Goal: Task Accomplishment & Management: Complete application form

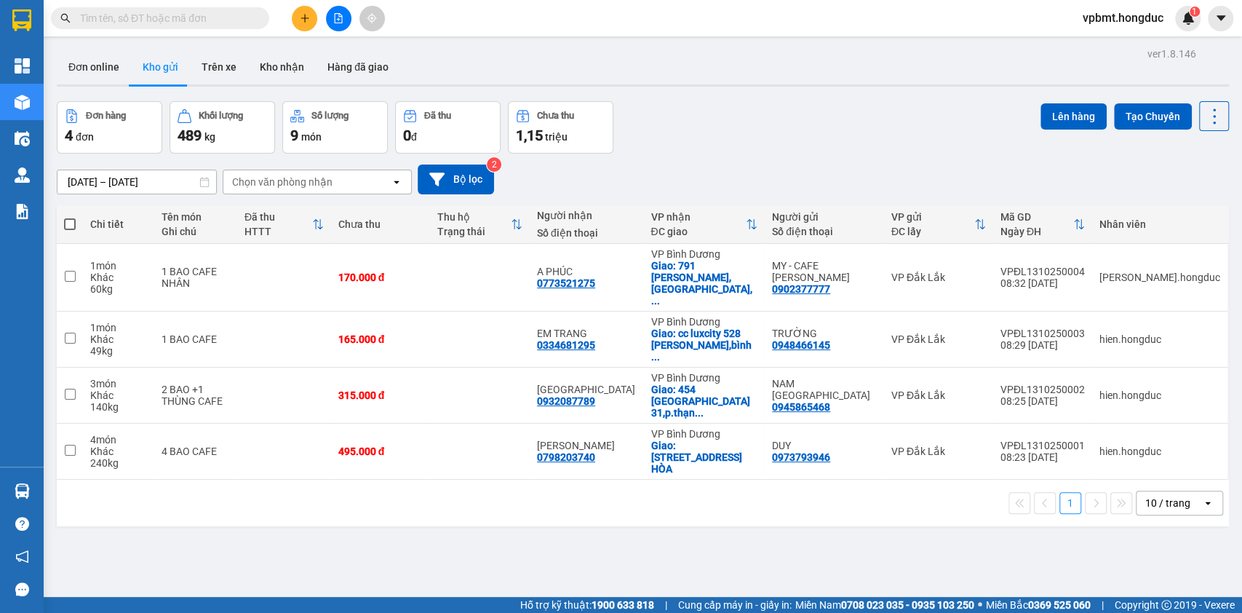
click at [302, 20] on icon "plus" at bounding box center [305, 18] width 10 height 10
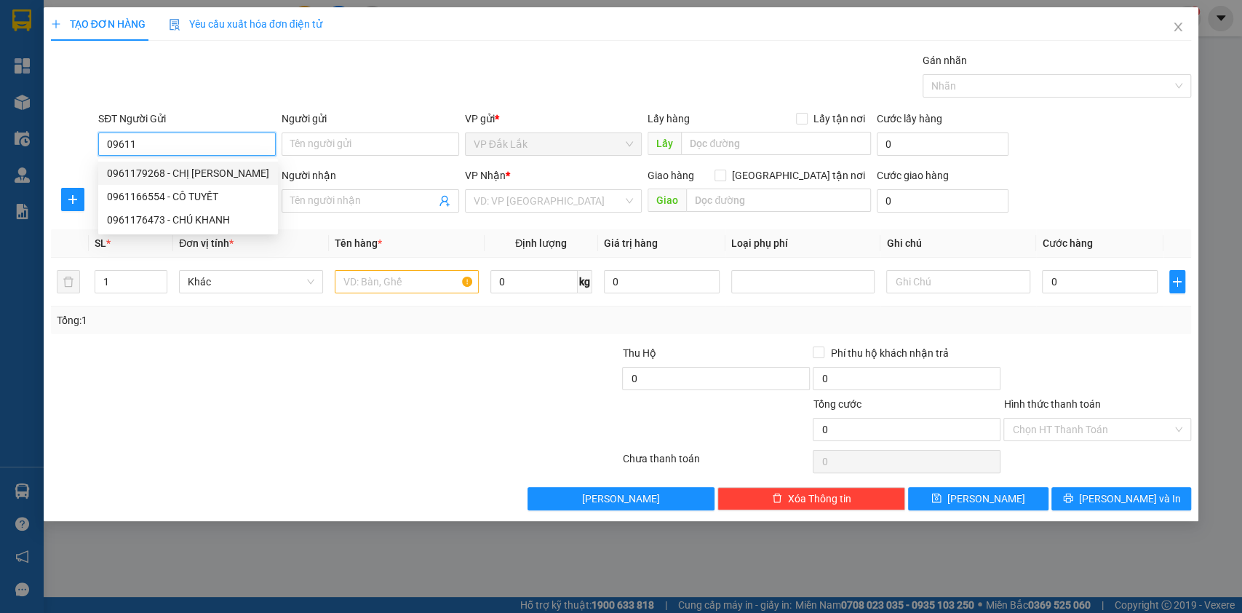
click at [212, 177] on div "0961179268 - CHỊ TRÚC" at bounding box center [188, 173] width 162 height 16
type input "0961179268"
type input "CHỊ [PERSON_NAME]"
type input "0329753979"
type input "Chị Trang"
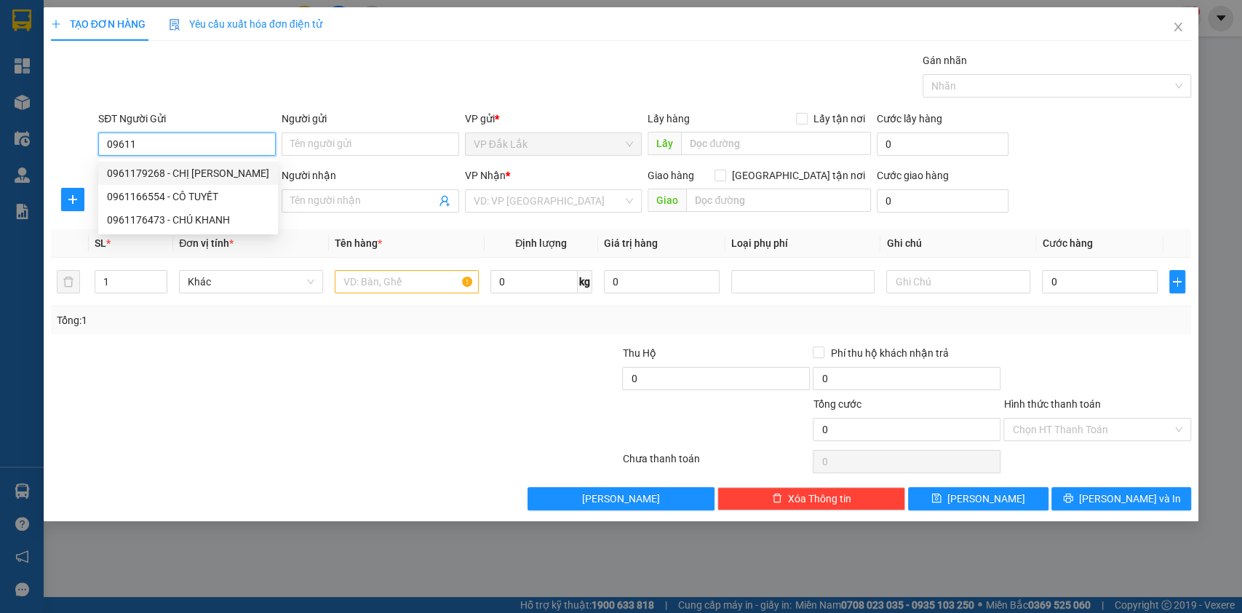
checkbox input "true"
type input "10 PHẠM HUY THÔNG,P7,GÒ VẤP"
type input "150.000"
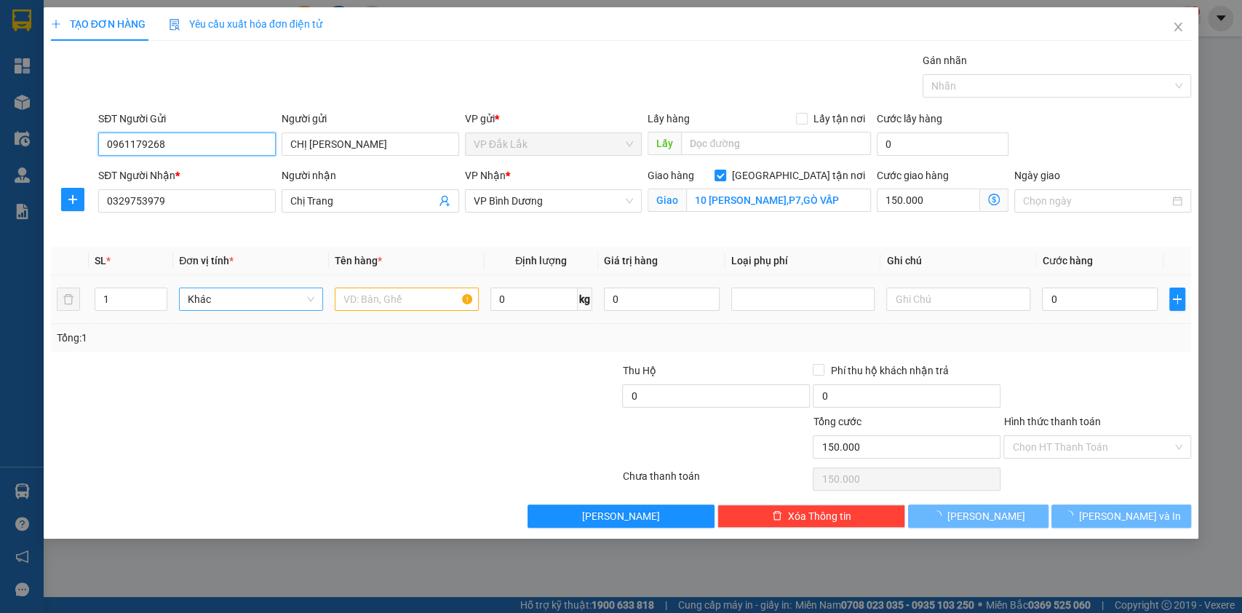
type input "350.000"
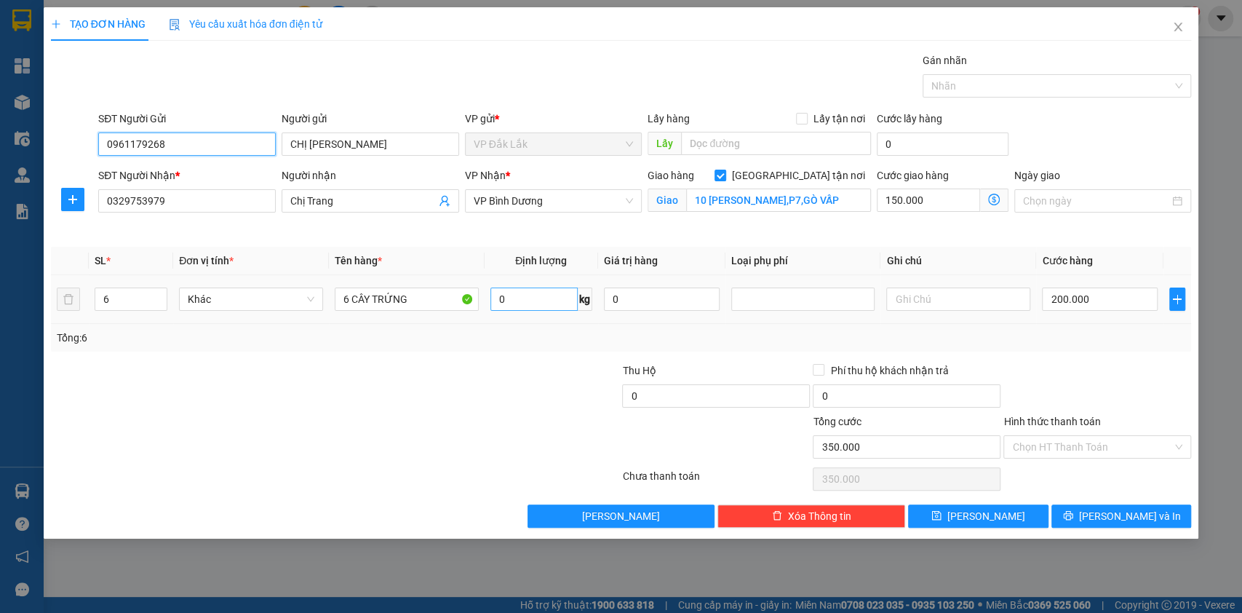
type input "0961179268"
click at [515, 304] on input "0" at bounding box center [533, 298] width 87 height 23
type input "120"
click at [1032, 444] on input "Hình thức thanh toán" at bounding box center [1092, 447] width 160 height 22
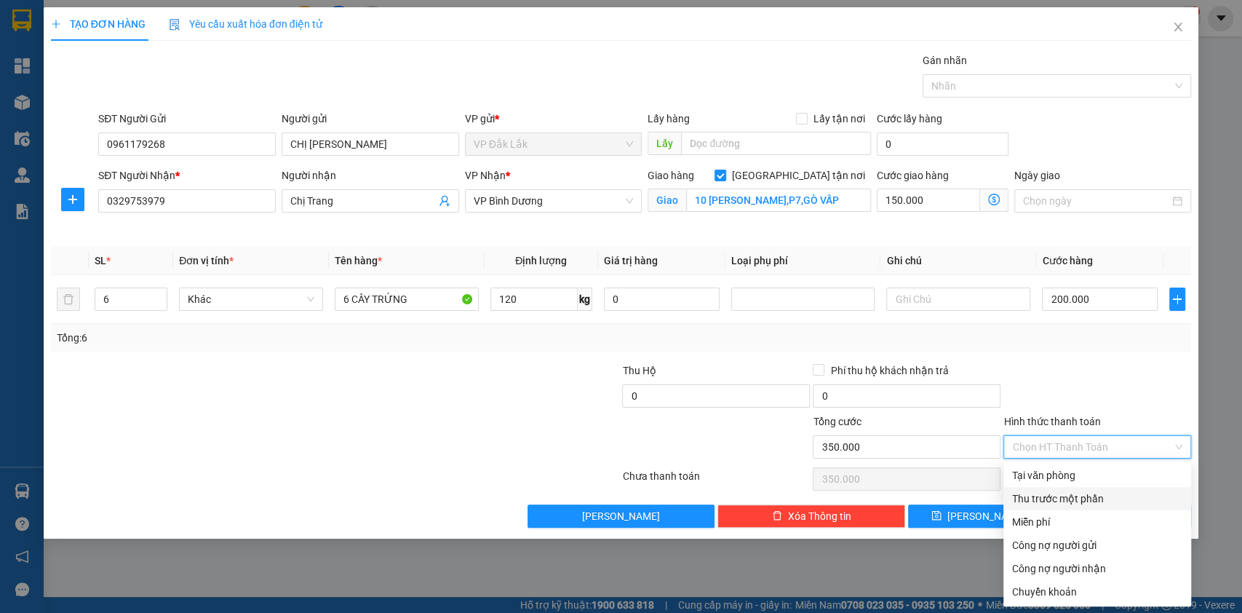
click at [1040, 498] on div "Thu trước một phần" at bounding box center [1097, 498] width 170 height 16
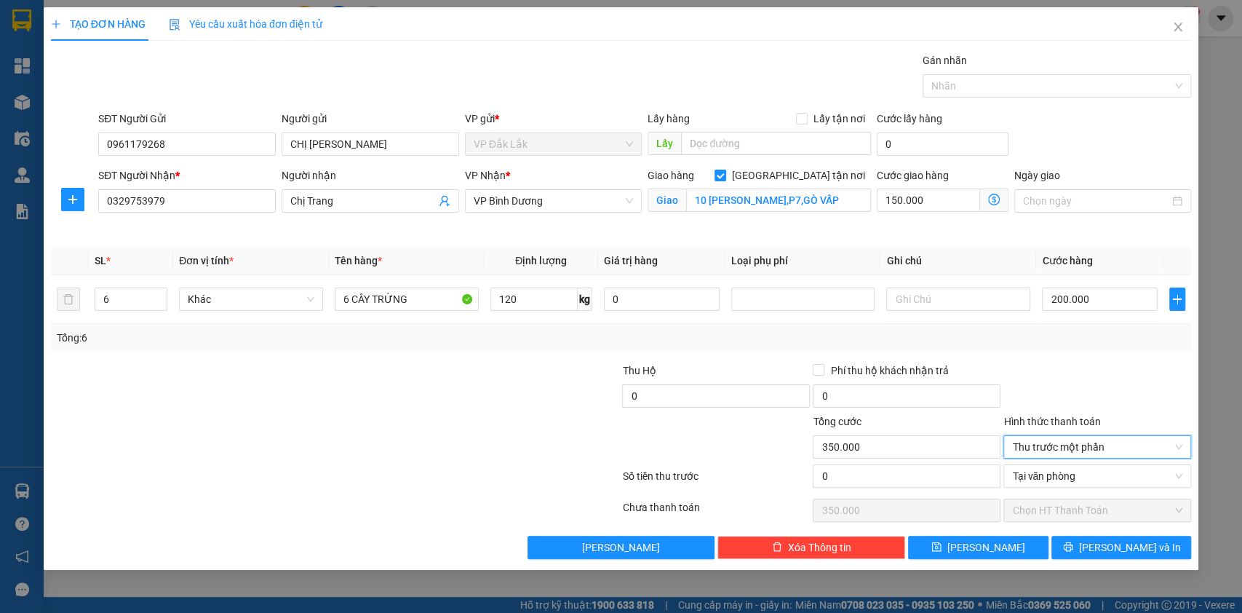
click at [932, 487] on div "0" at bounding box center [907, 478] width 188 height 29
click at [930, 484] on input "0" at bounding box center [907, 475] width 188 height 23
type input "5"
type input "349.995"
type input "50"
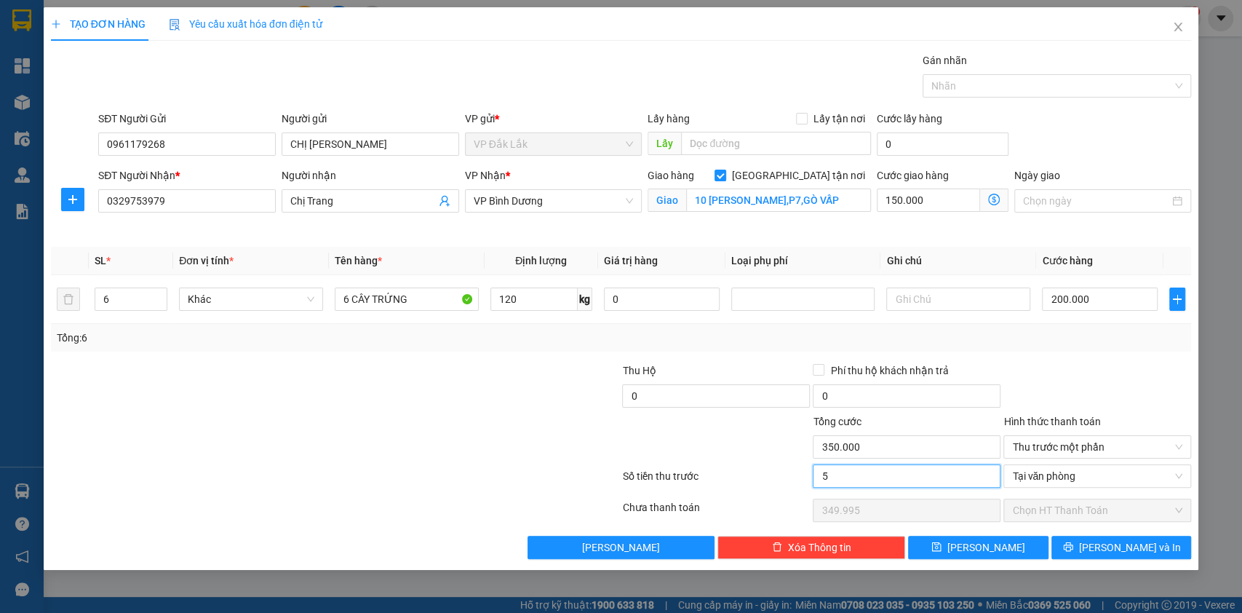
type input "349.950"
type input "500"
type input "349.500"
type input "5.000"
type input "345.000"
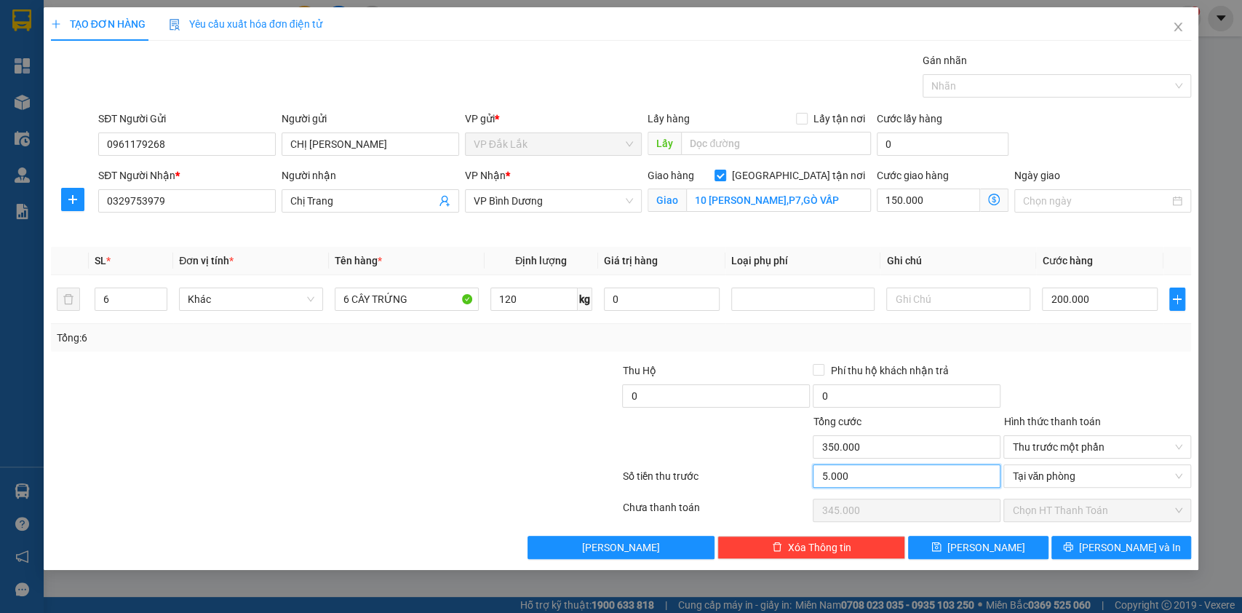
type input "50.000"
type input "300.000"
type input "50.000"
click at [1018, 556] on button "Lưu" at bounding box center [978, 546] width 140 height 23
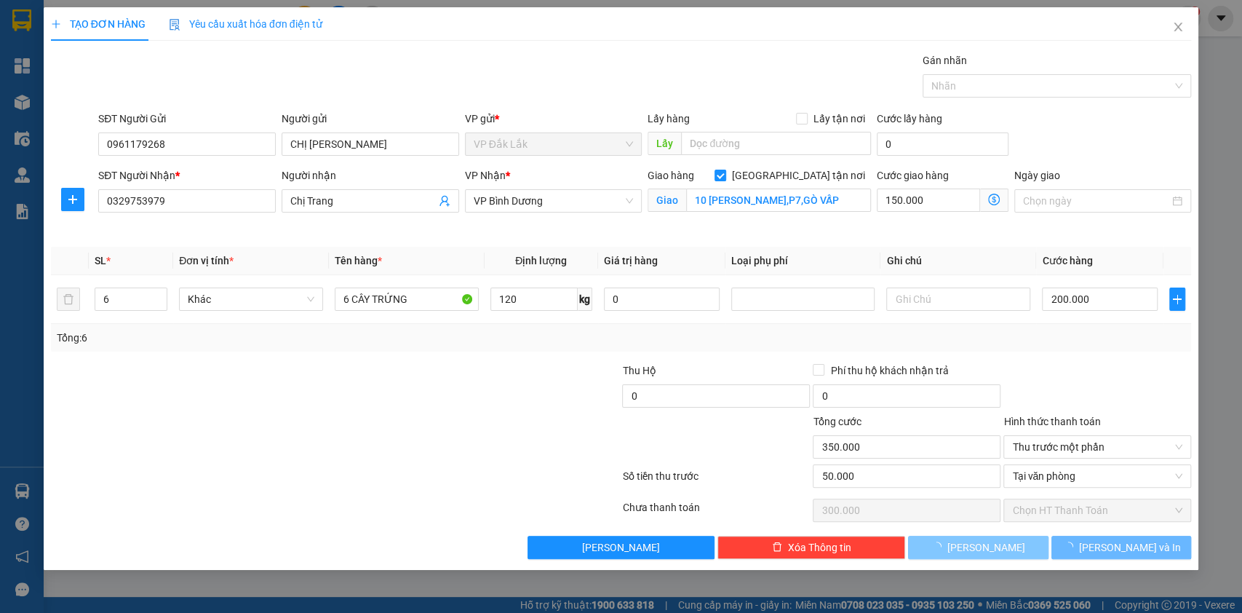
checkbox input "false"
type input "0"
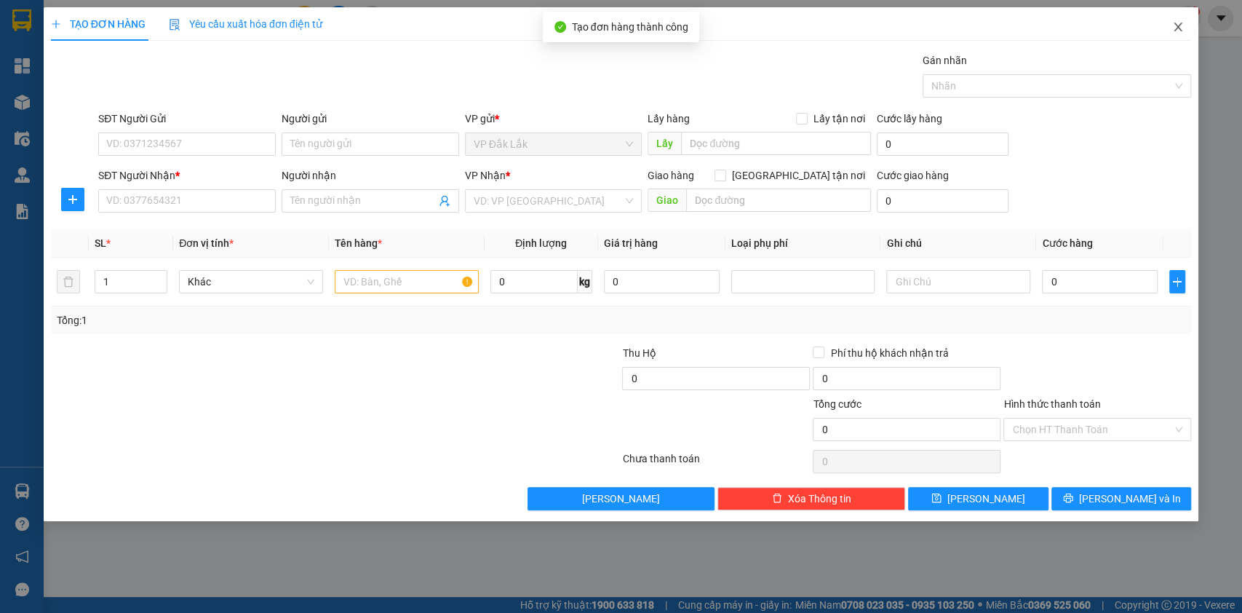
click at [1177, 32] on icon "close" at bounding box center [1178, 27] width 12 height 12
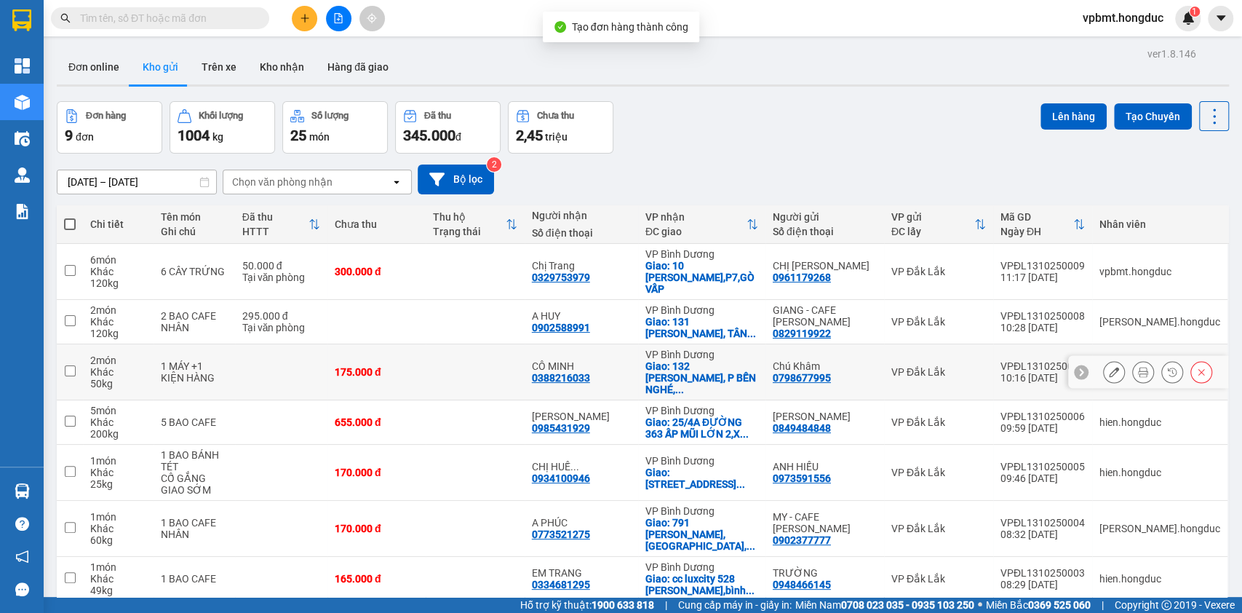
scroll to position [105, 0]
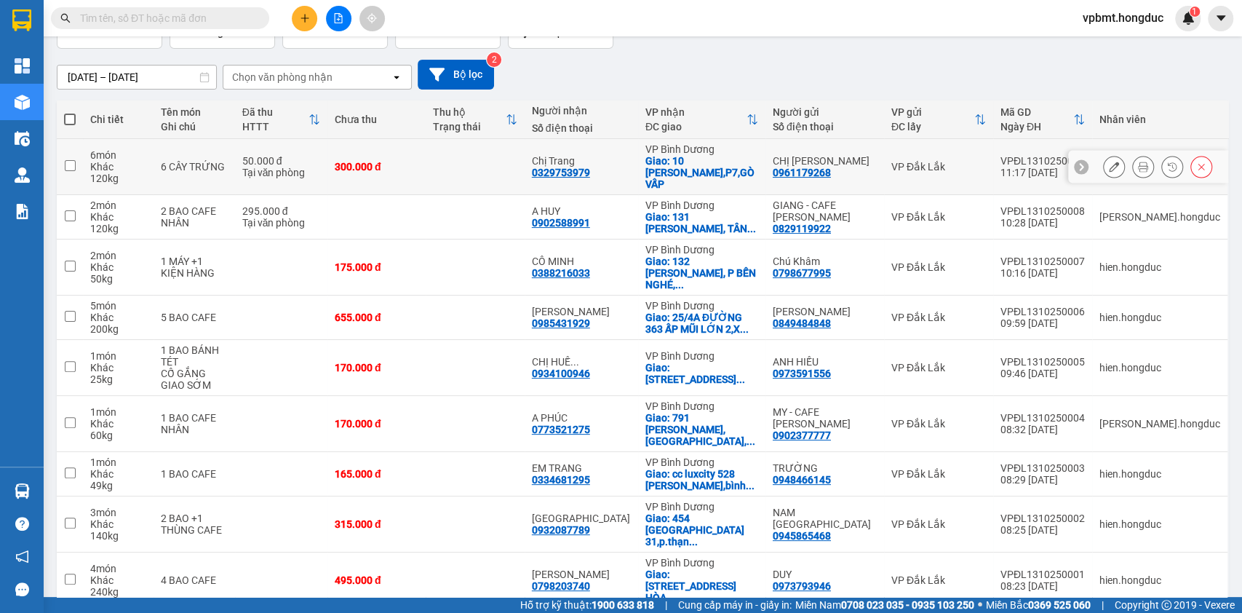
click at [1138, 161] on icon at bounding box center [1143, 166] width 10 height 10
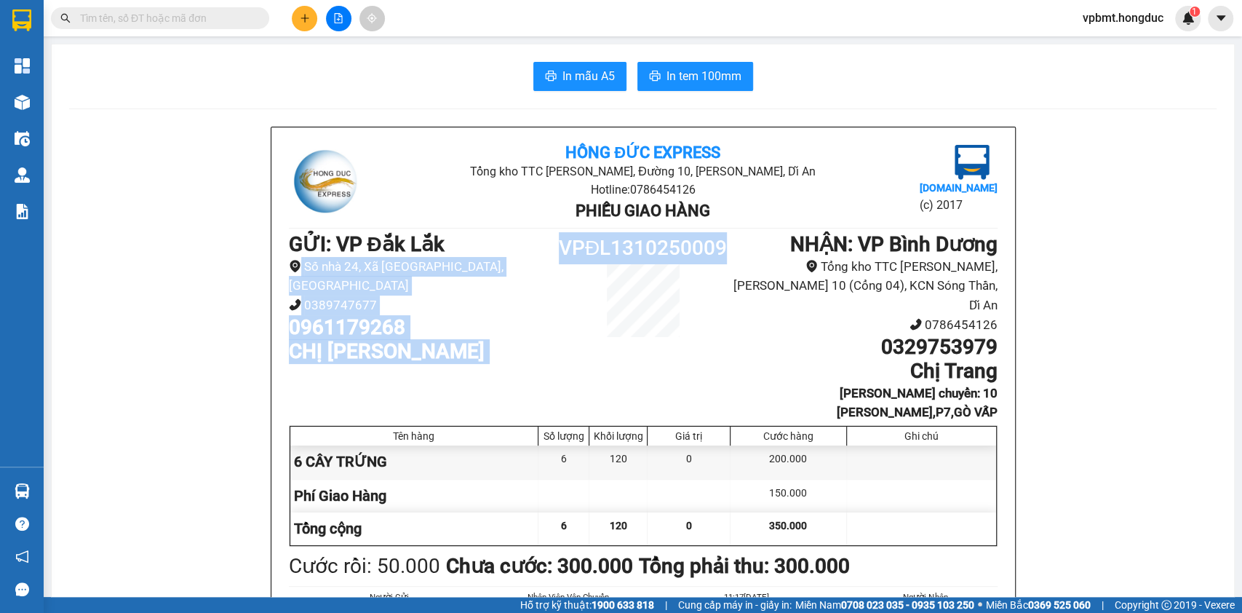
drag, startPoint x: 541, startPoint y: 240, endPoint x: 719, endPoint y: 246, distance: 178.3
click at [719, 246] on div "GỬI : VP Đắk Lắk Số nhà 24, Xã Ea K’tur, Tỉnh Đắk Lắk 0389747677 0961179268 CHỊ…" at bounding box center [643, 327] width 709 height 190
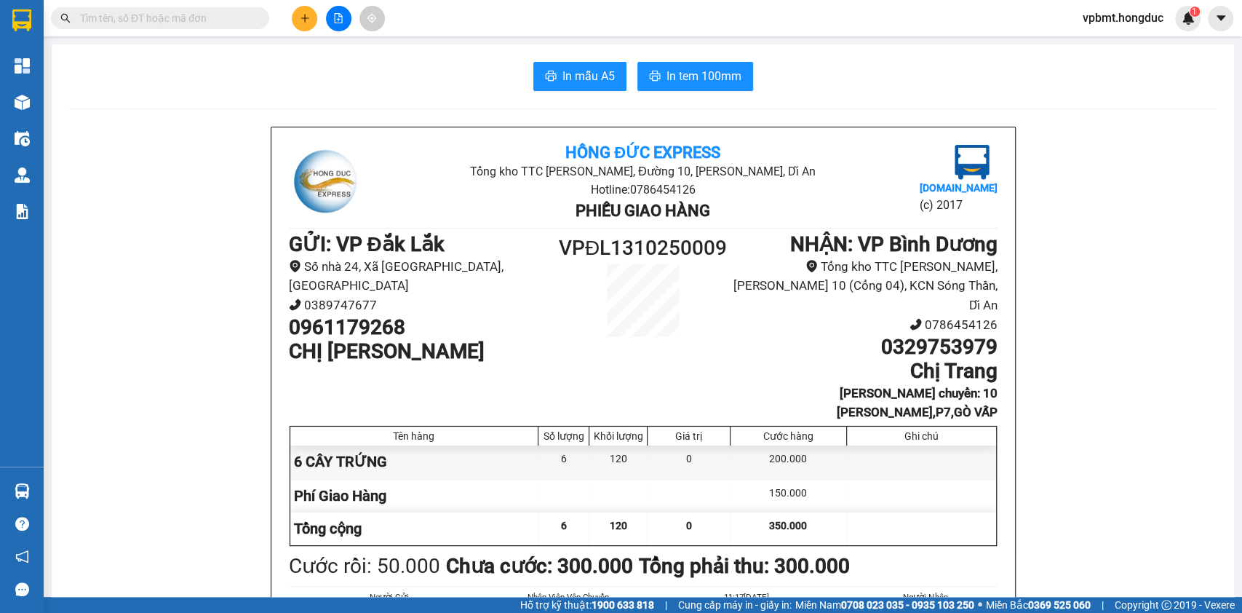
click at [731, 335] on h1 "0329753979" at bounding box center [864, 347] width 266 height 25
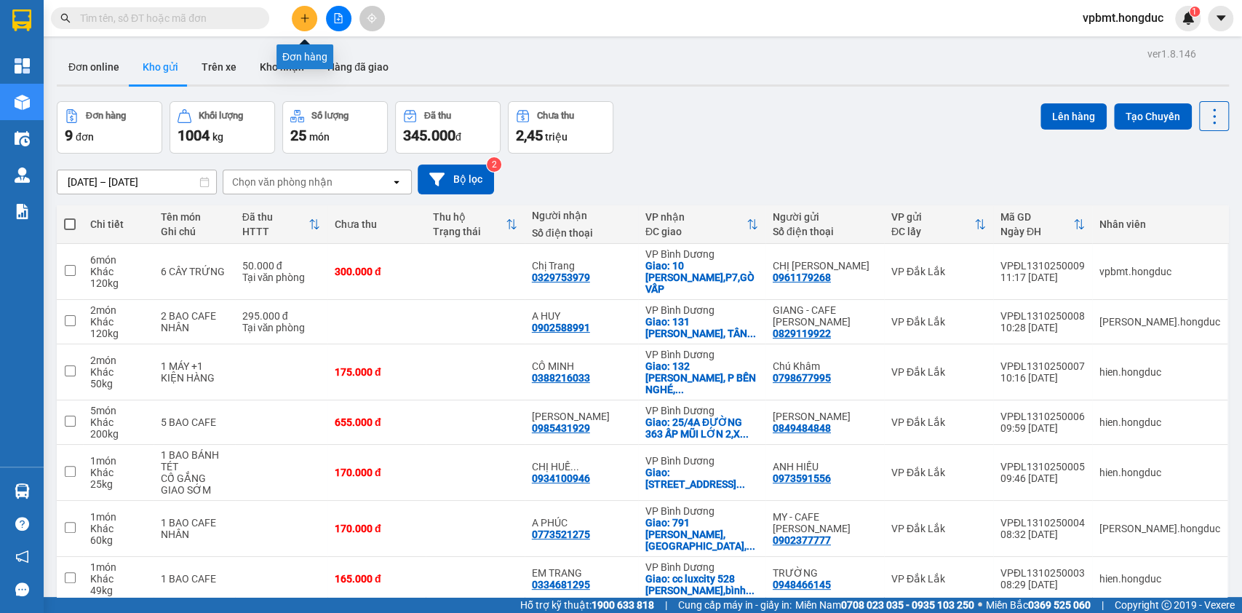
click at [308, 18] on icon "plus" at bounding box center [304, 17] width 8 height 1
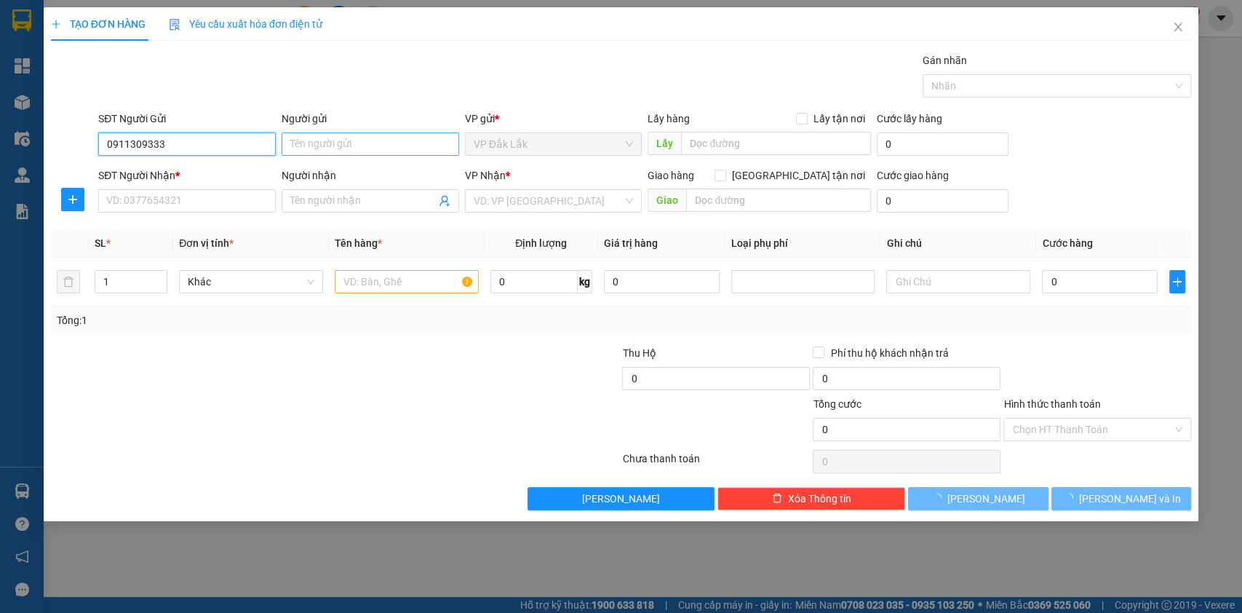
type input "0911309333"
click at [373, 132] on input "Người gửi" at bounding box center [370, 143] width 177 height 23
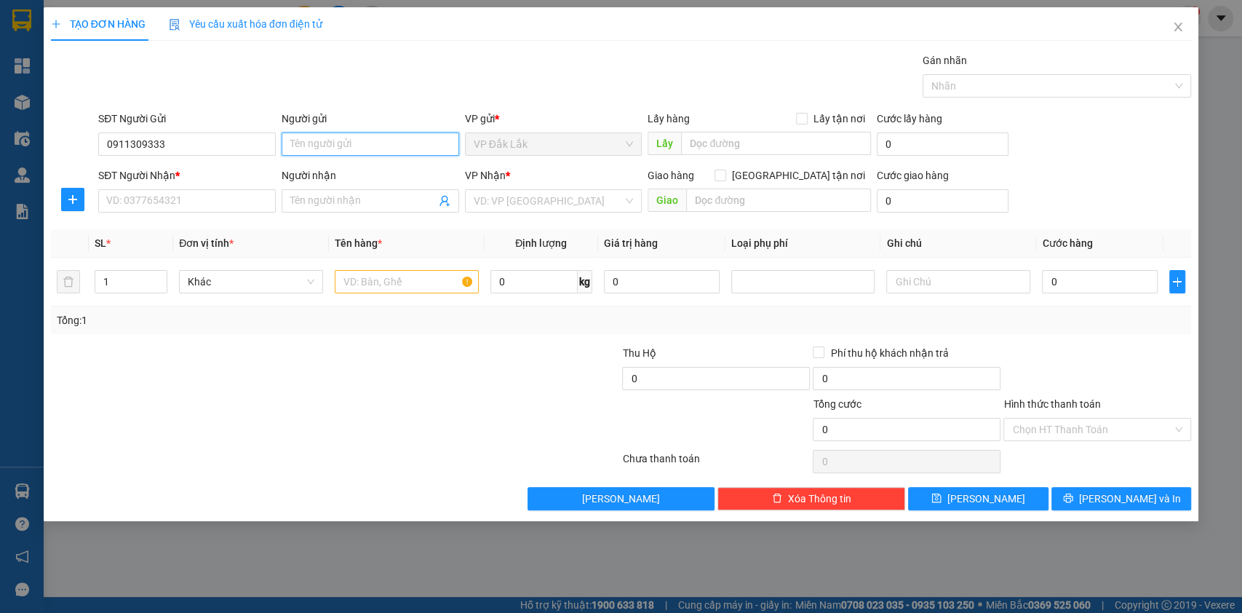
type input "a"
type input "S"
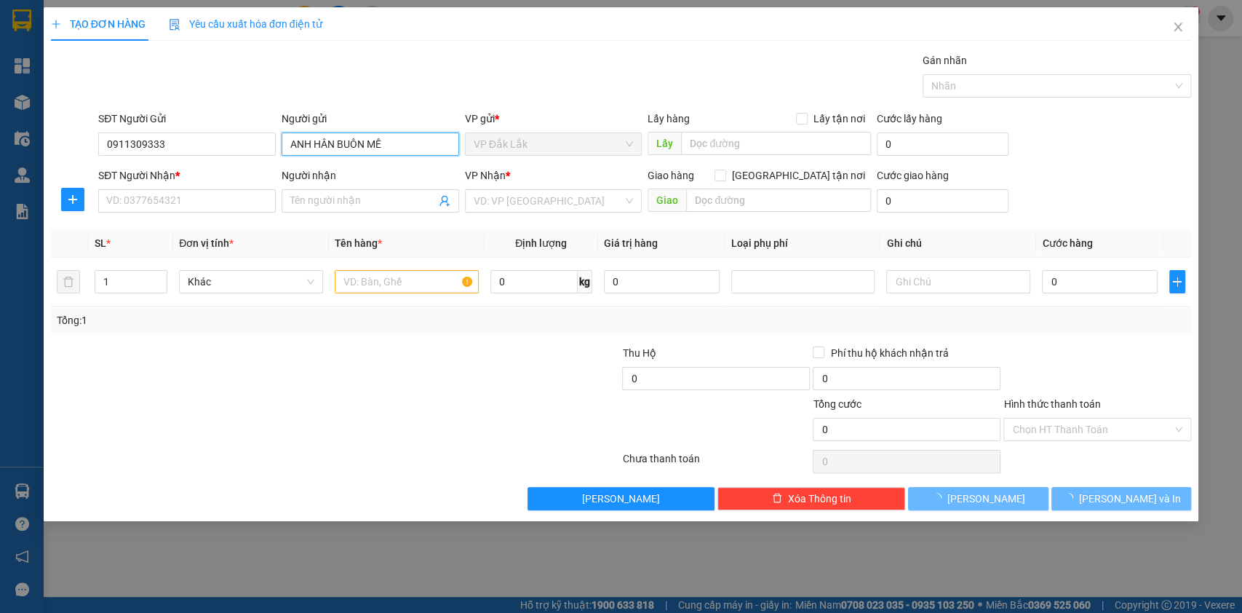
type input "ANH HÂN BUÔN MÊ"
click at [207, 212] on div "SĐT Người Nhận * VD: 0377654321" at bounding box center [186, 192] width 177 height 51
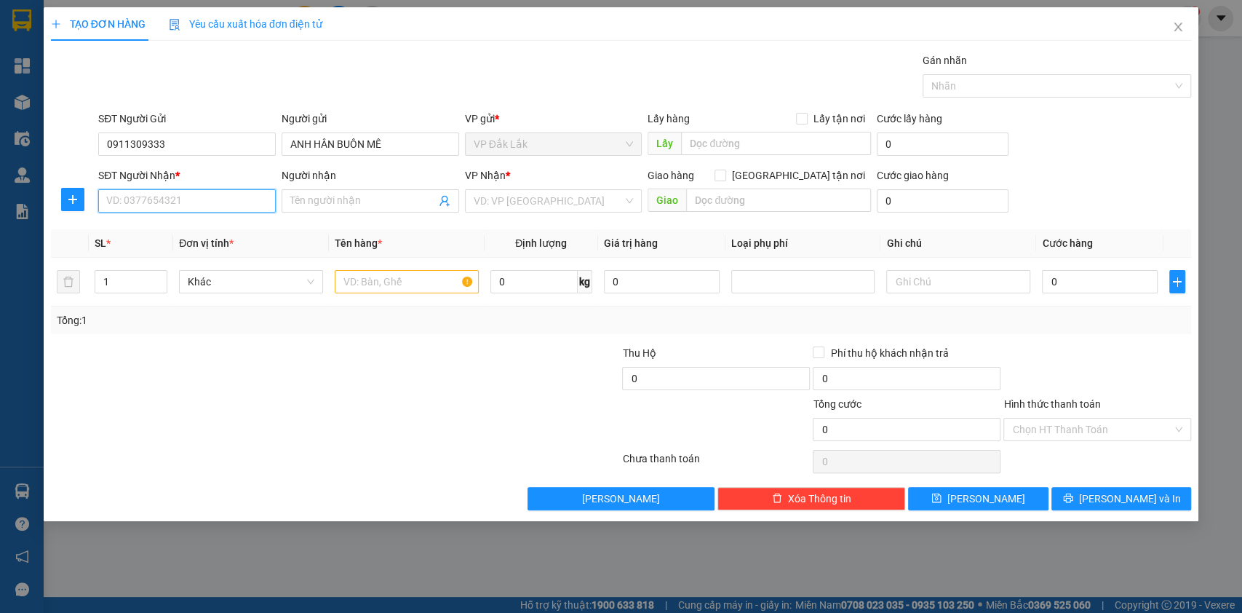
click at [203, 195] on input "SĐT Người Nhận *" at bounding box center [186, 200] width 177 height 23
click at [818, 148] on input "text" at bounding box center [776, 143] width 190 height 23
type input "1B ĐĂNG VĂN NGỮ"
click at [250, 190] on input "SĐT Người Nhận *" at bounding box center [186, 200] width 177 height 23
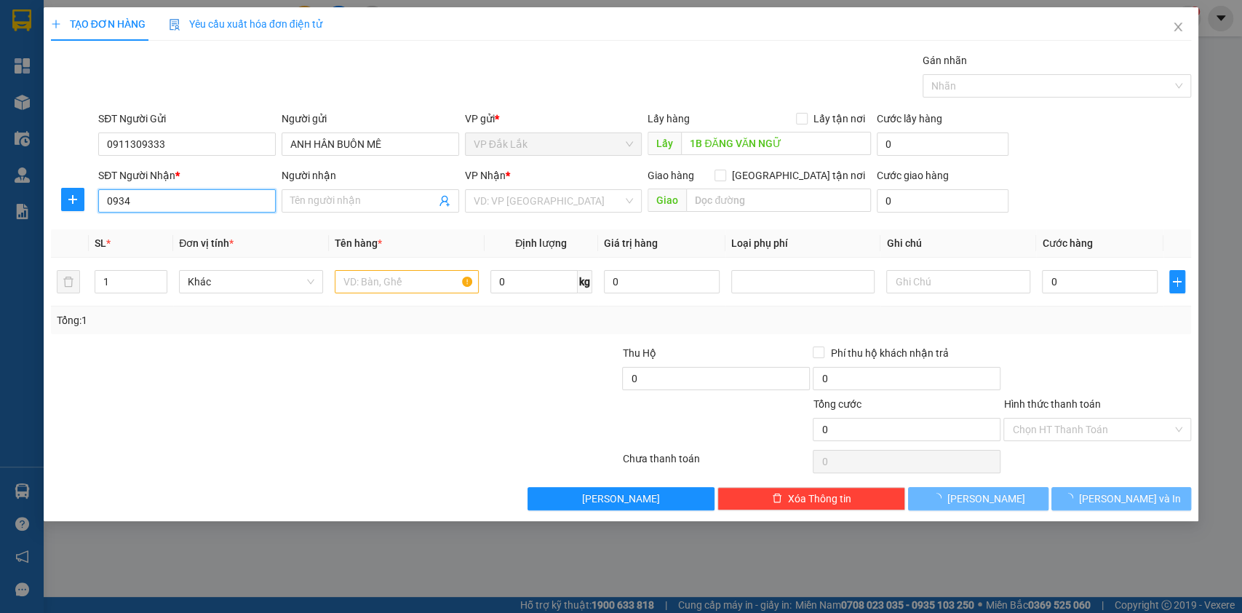
click at [172, 207] on input "0934" at bounding box center [186, 200] width 177 height 23
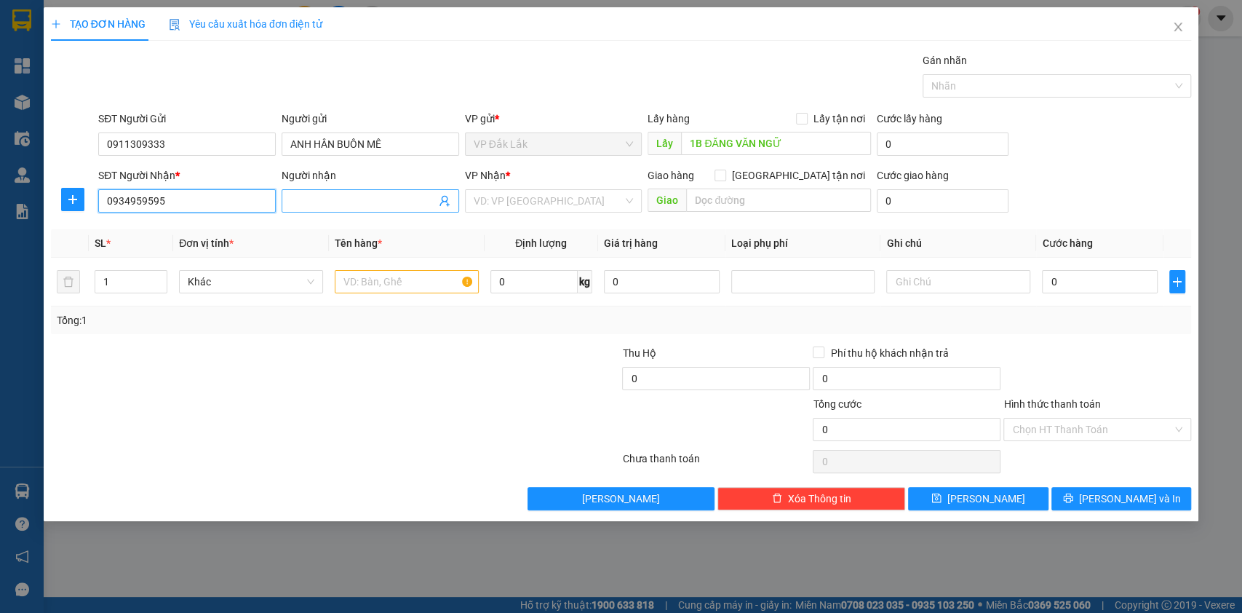
type input "0934959595"
click at [352, 191] on span at bounding box center [370, 200] width 177 height 23
type input "L"
type input "LE THONG"
drag, startPoint x: 410, startPoint y: 212, endPoint x: 419, endPoint y: 220, distance: 11.8
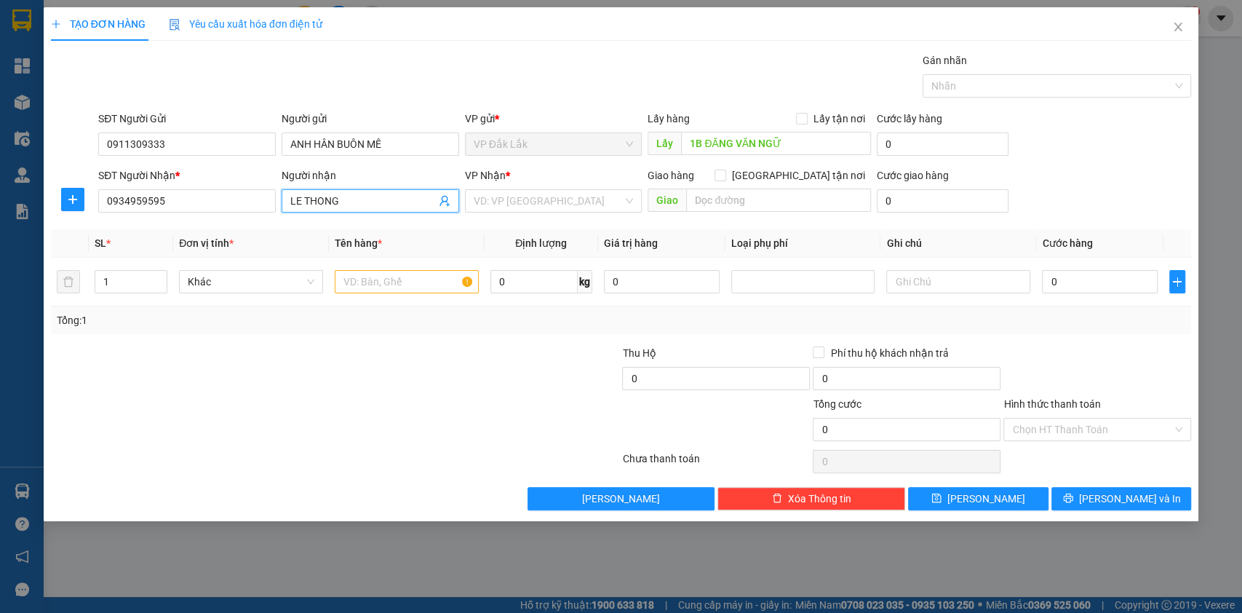
click at [410, 211] on div "Người nhận LE THONG LE THONG" at bounding box center [370, 192] width 177 height 51
click at [418, 271] on input "text" at bounding box center [407, 281] width 144 height 23
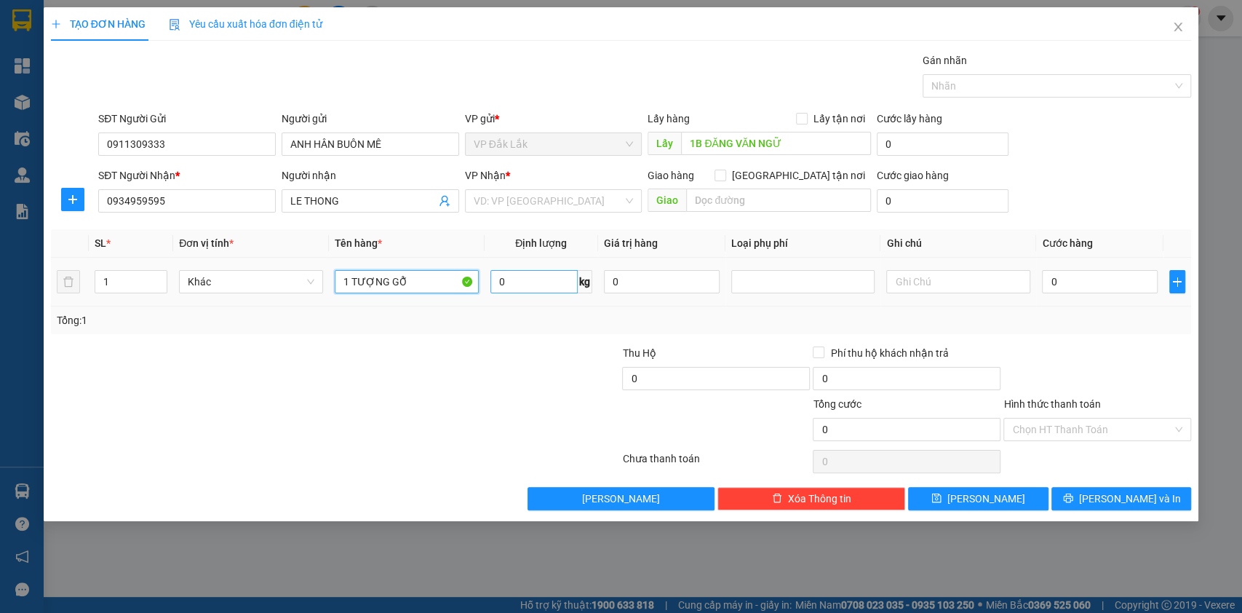
type input "1 TƯỢNG GỖ"
click at [544, 282] on input "0" at bounding box center [533, 281] width 87 height 23
type input "6"
type input "50"
click at [1064, 282] on input "0" at bounding box center [1100, 281] width 116 height 23
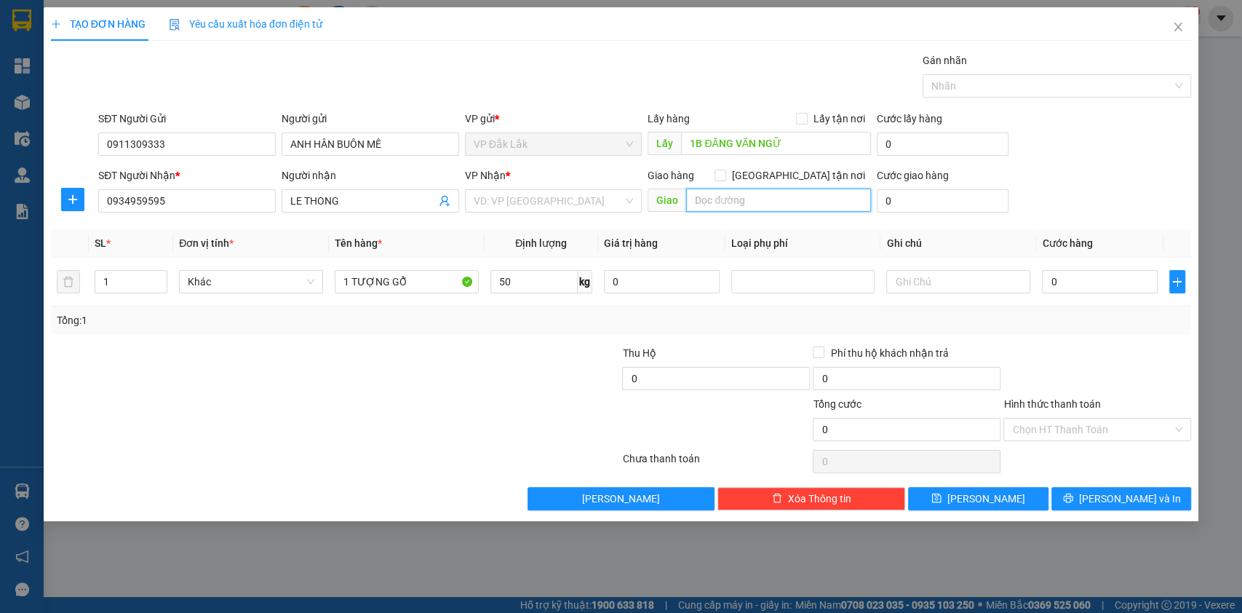
click at [819, 196] on input "text" at bounding box center [778, 199] width 185 height 23
click at [797, 167] on label "Giao tận nơi" at bounding box center [792, 175] width 156 height 16
click at [725, 169] on input "Giao tận nơi" at bounding box center [719, 174] width 10 height 10
checkbox input "true"
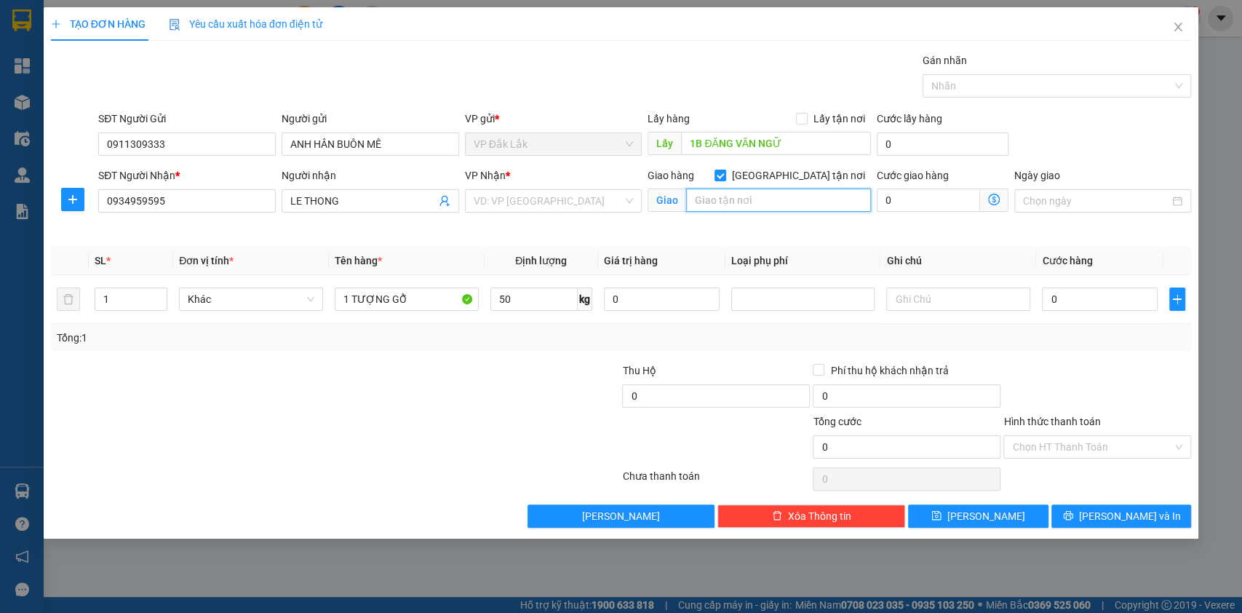
click at [757, 205] on input "text" at bounding box center [778, 199] width 185 height 23
type input "D"
click at [757, 205] on input "ĐƯỜNG 23/3" at bounding box center [778, 199] width 185 height 23
type input "ĐƯỜNG 23/3, NGÃ TƯ HỒ VỊT, NAM GIA NGHĨA"
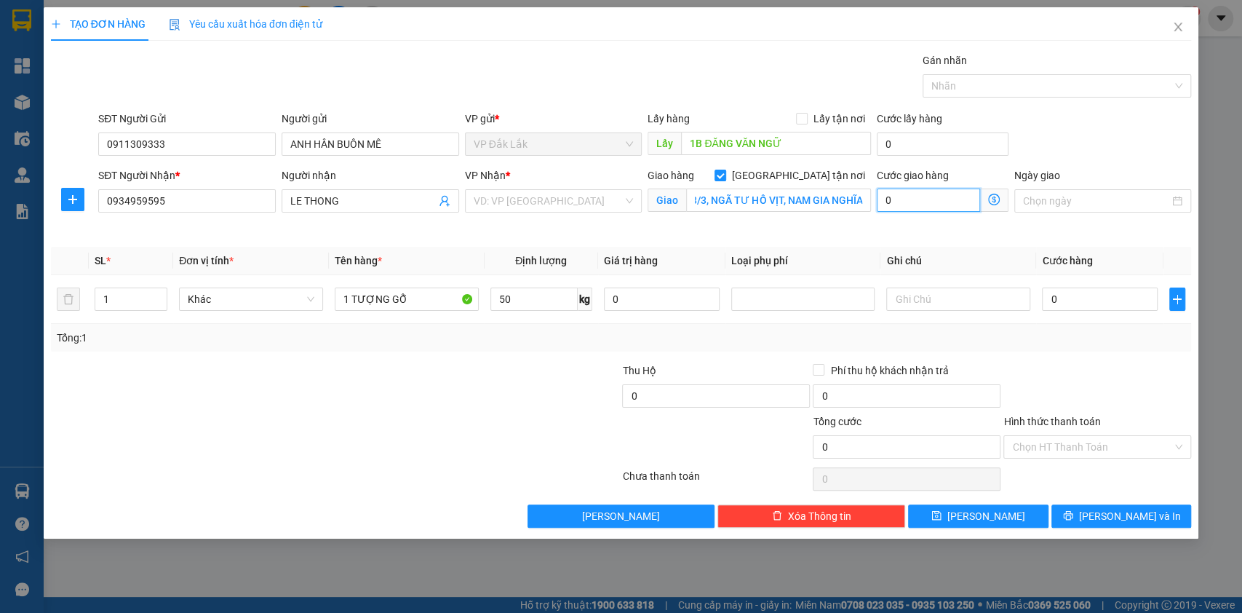
click at [916, 202] on input "0" at bounding box center [928, 199] width 103 height 23
type input "5"
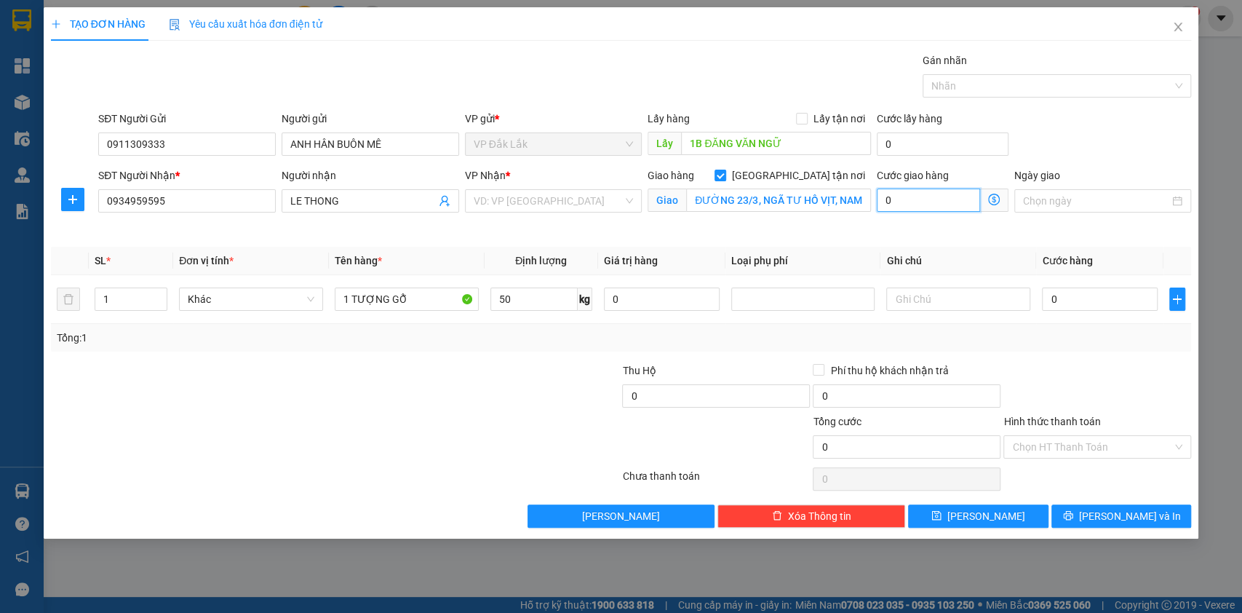
type input "5"
type input "50"
type input "500"
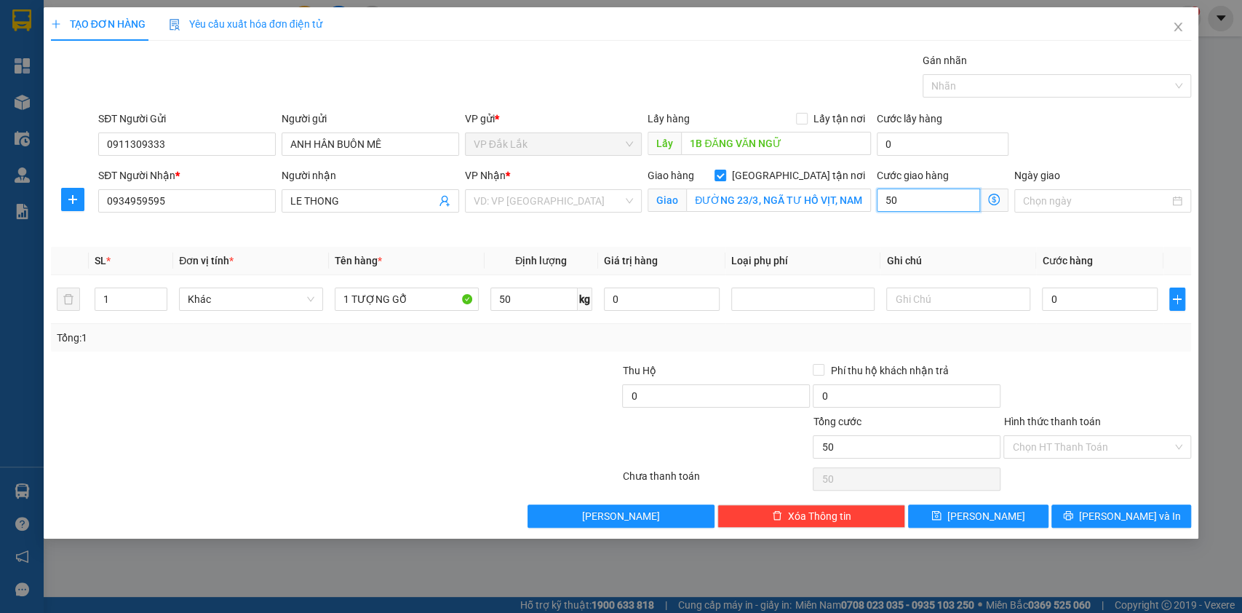
type input "500"
type input "5.000"
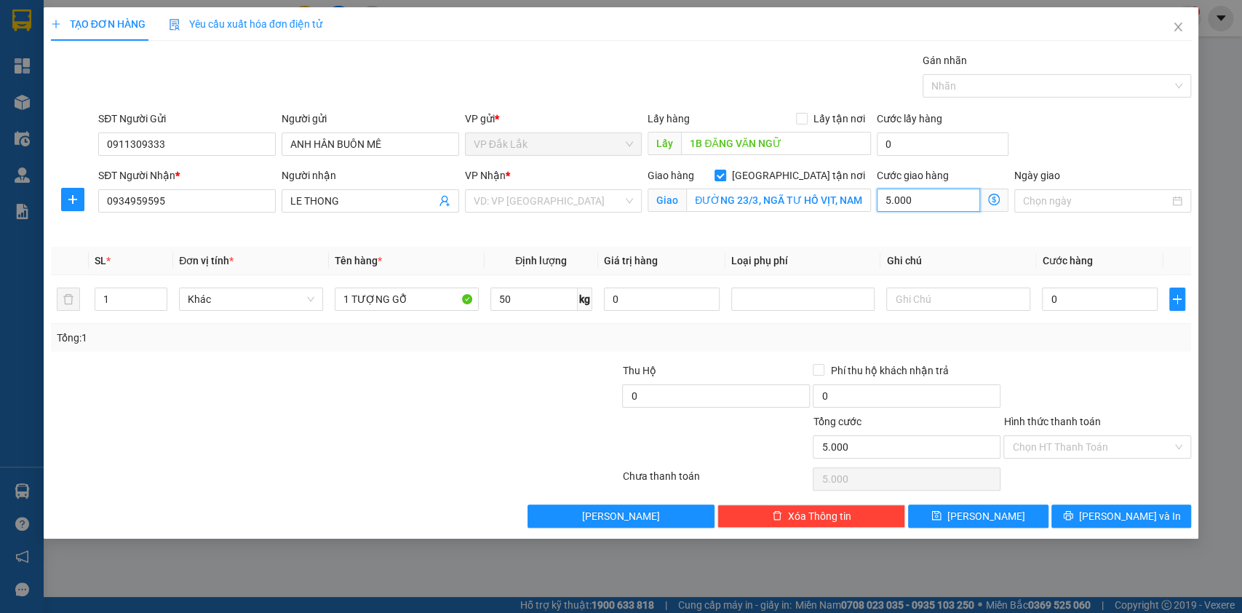
type input "50.000"
click at [1103, 300] on input "0" at bounding box center [1100, 298] width 116 height 23
type input "1"
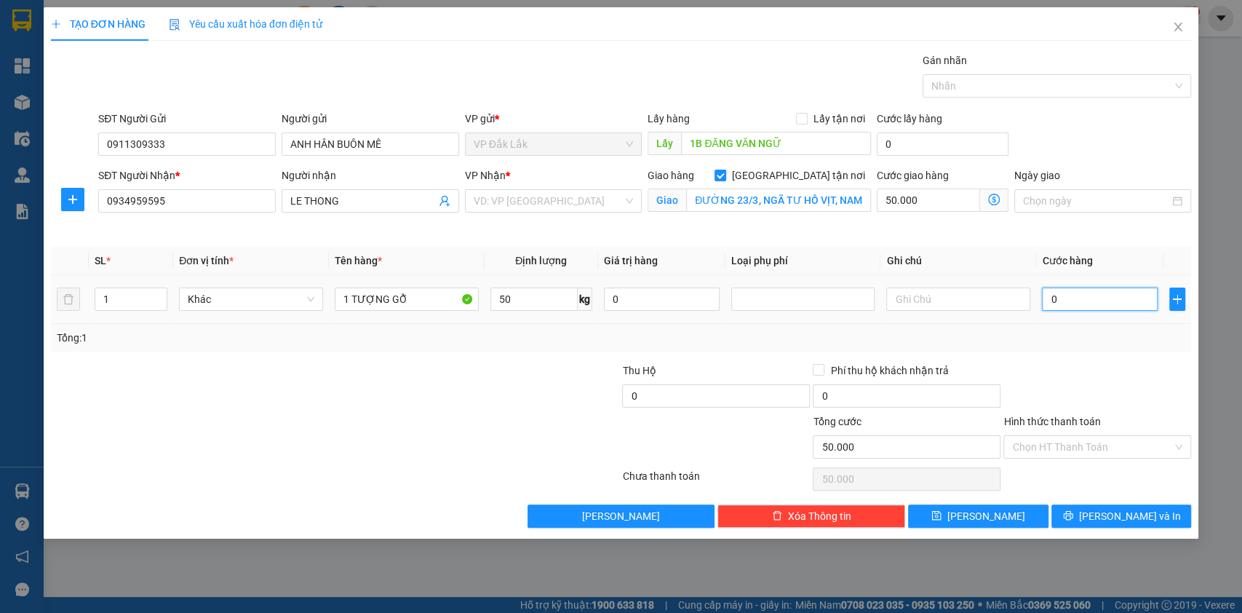
type input "50.001"
type input "15"
type input "50.015"
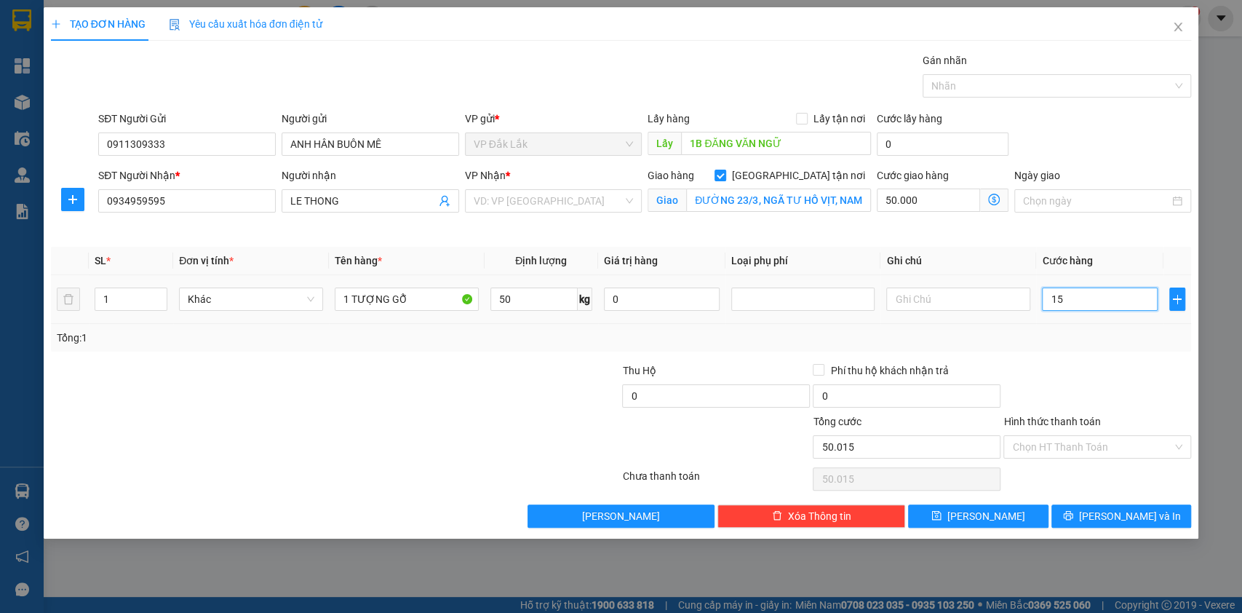
type input "150"
type input "50.150"
type input "1.500"
type input "51.500"
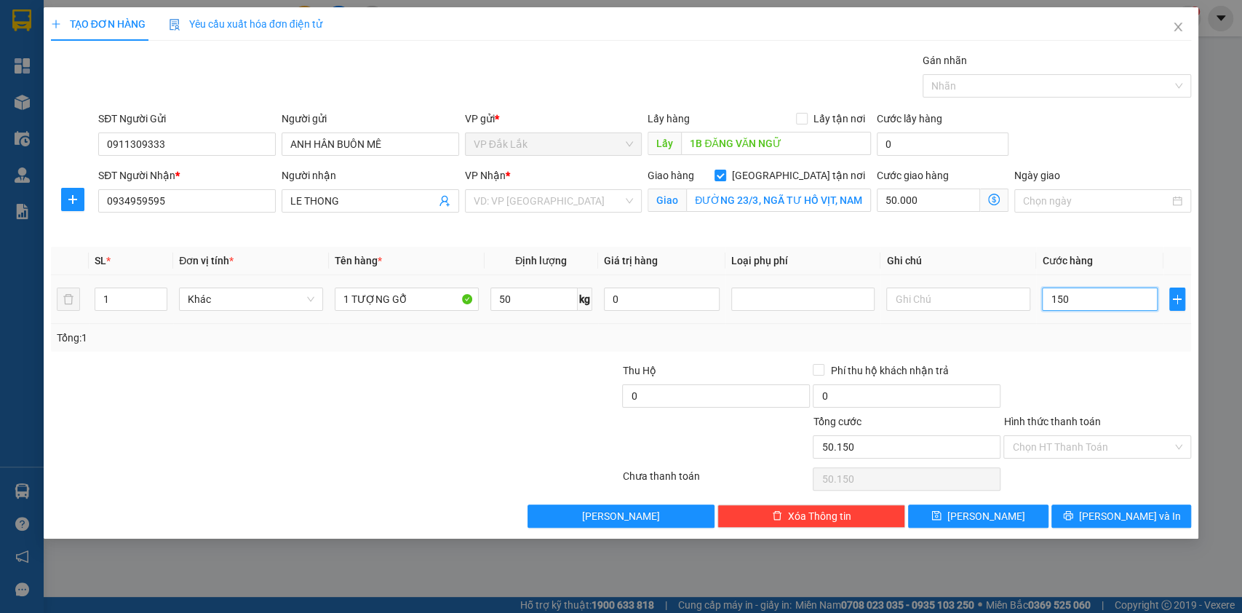
type input "51.500"
type input "15.000"
type input "65.000"
type input "150.000"
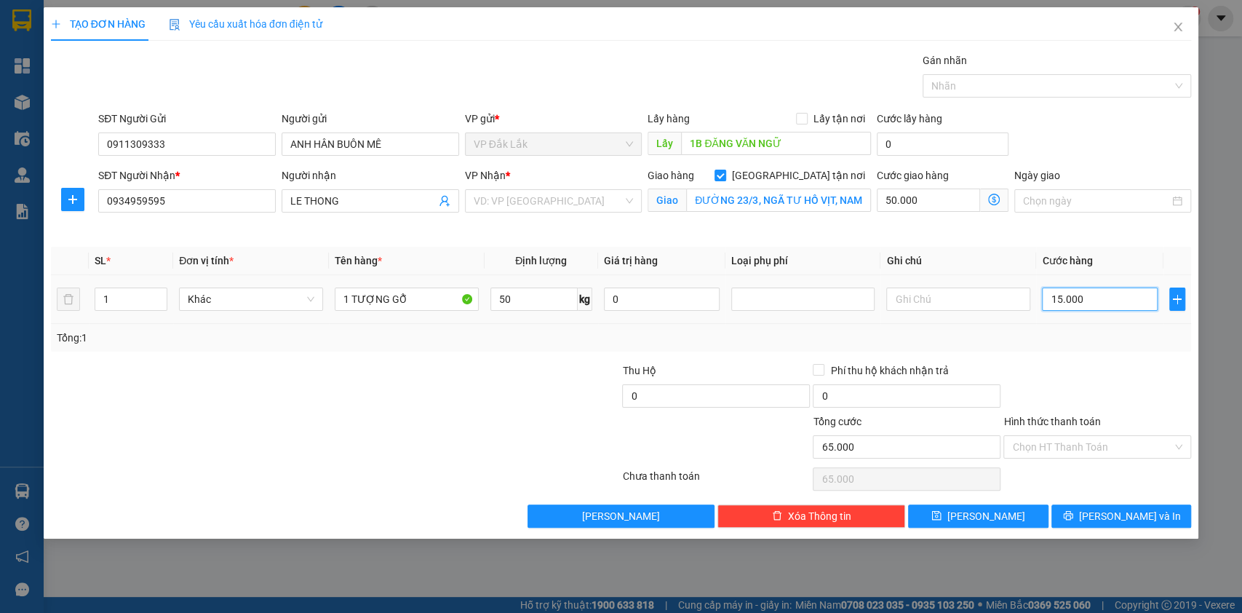
type input "200.000"
type input "150.000"
click at [1053, 442] on input "Hình thức thanh toán" at bounding box center [1092, 447] width 160 height 22
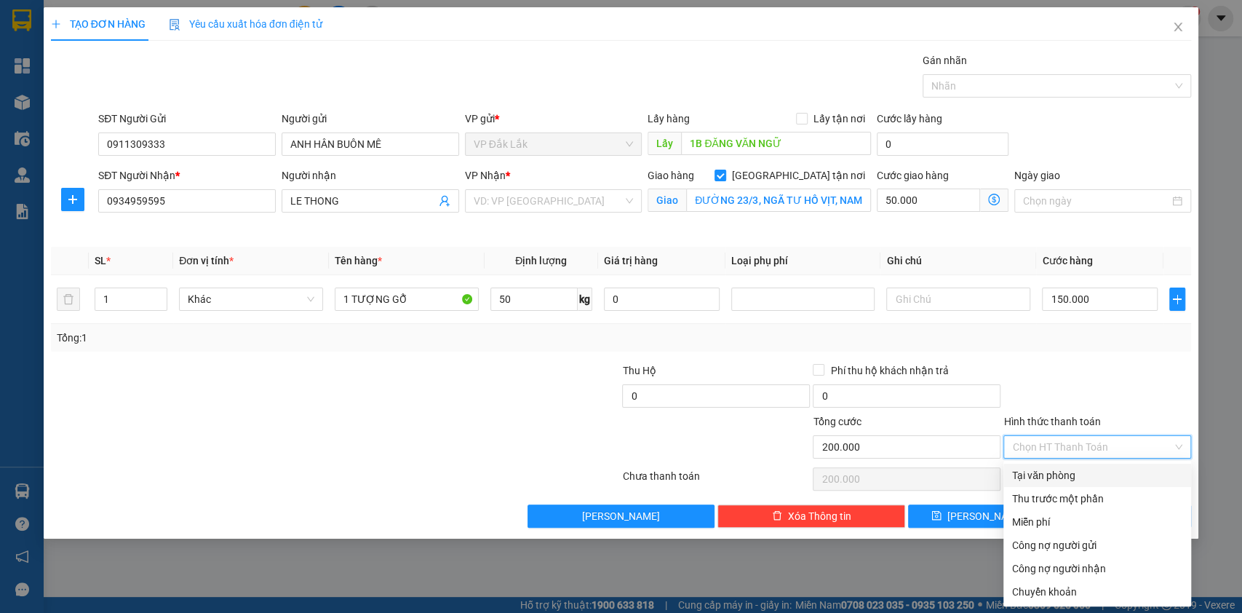
click at [1053, 442] on input "Hình thức thanh toán" at bounding box center [1092, 447] width 160 height 22
click at [1096, 362] on div at bounding box center [1097, 387] width 191 height 51
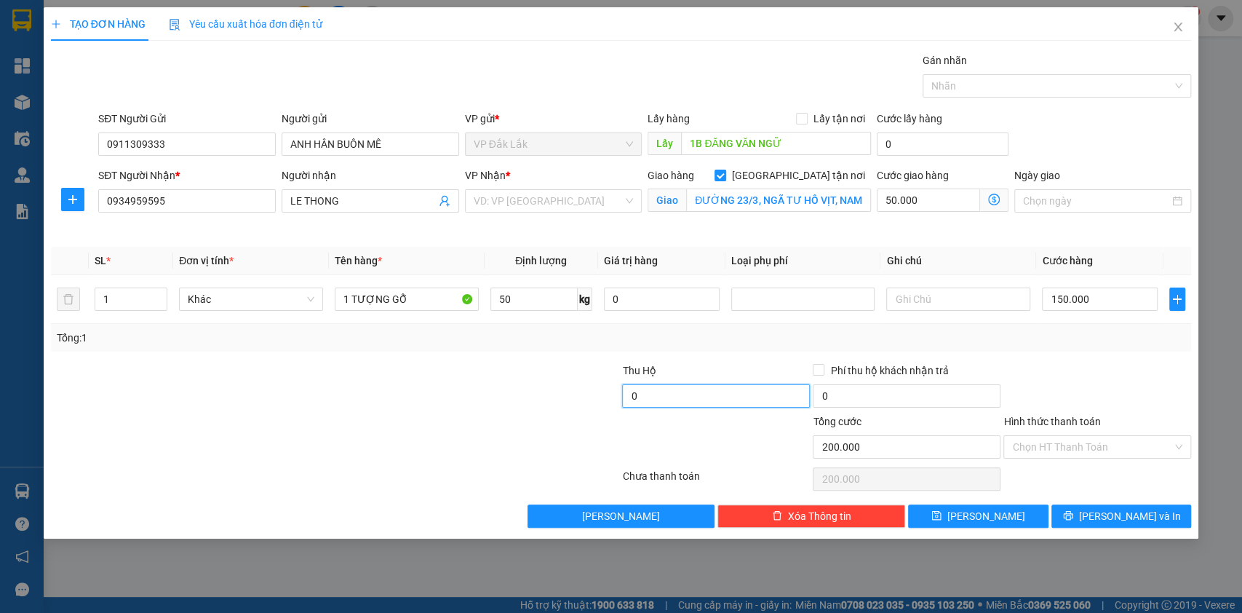
click at [764, 387] on input "0" at bounding box center [716, 395] width 188 height 23
type input "18.000.000"
click at [1063, 436] on input "Hình thức thanh toán" at bounding box center [1092, 447] width 160 height 22
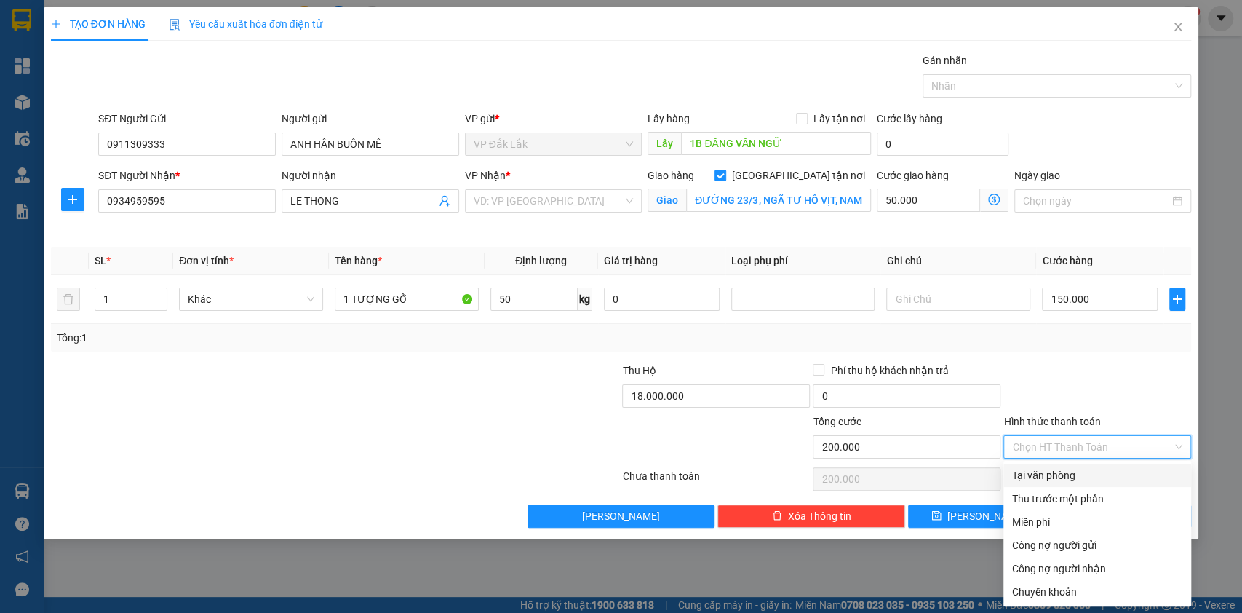
click at [1036, 474] on div "Tại văn phòng" at bounding box center [1097, 475] width 170 height 16
type input "0"
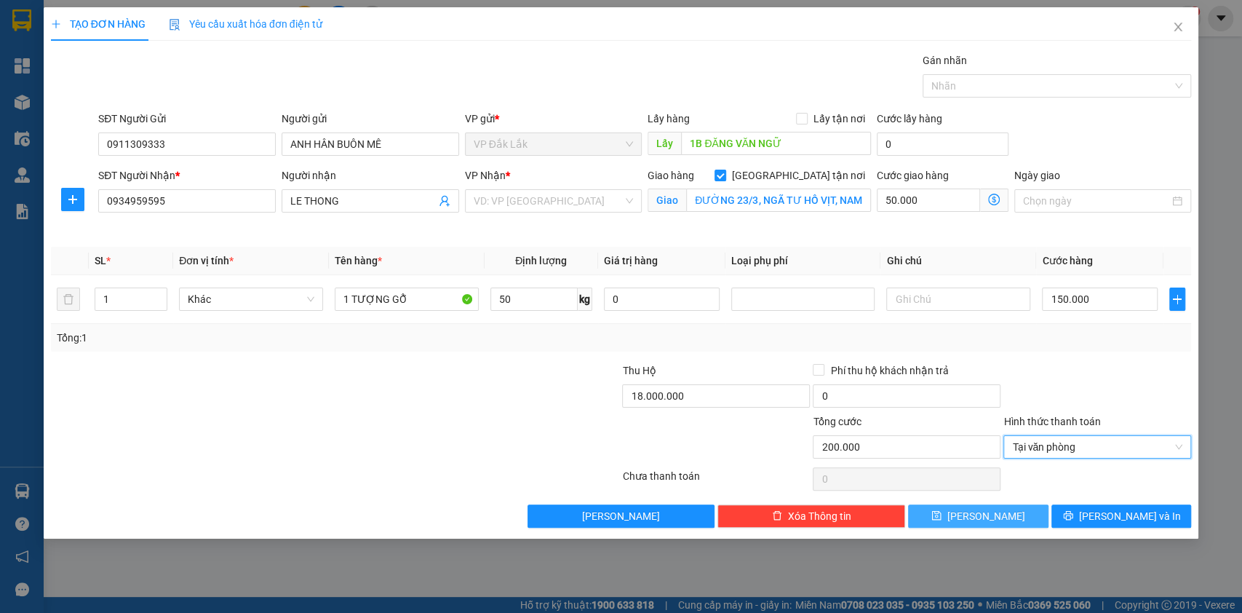
click at [996, 516] on button "Lưu" at bounding box center [978, 515] width 140 height 23
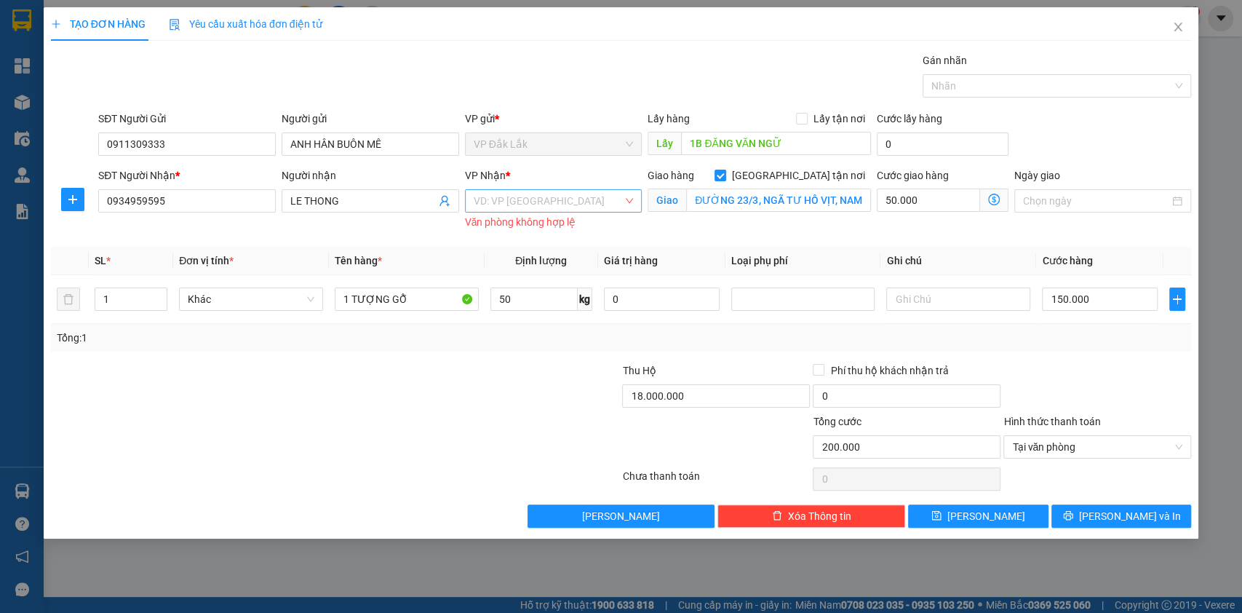
click at [589, 208] on input "search" at bounding box center [549, 201] width 150 height 22
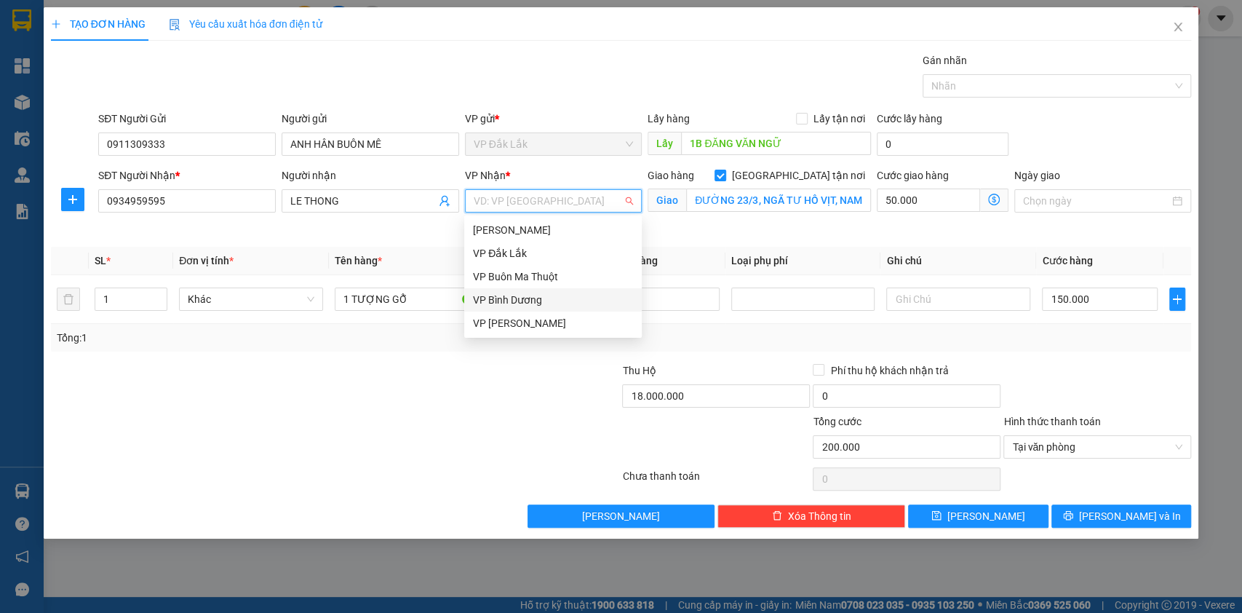
click at [524, 290] on div "VP Bình Dương" at bounding box center [552, 299] width 177 height 23
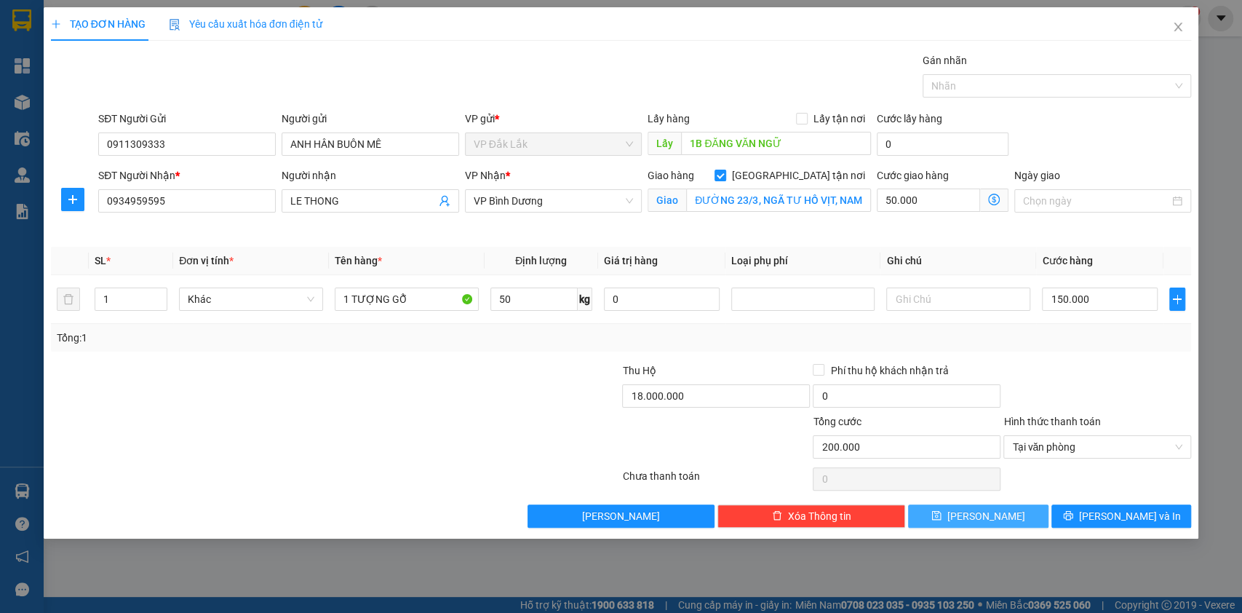
click at [1012, 521] on button "Lưu" at bounding box center [978, 515] width 140 height 23
checkbox input "false"
type input "0"
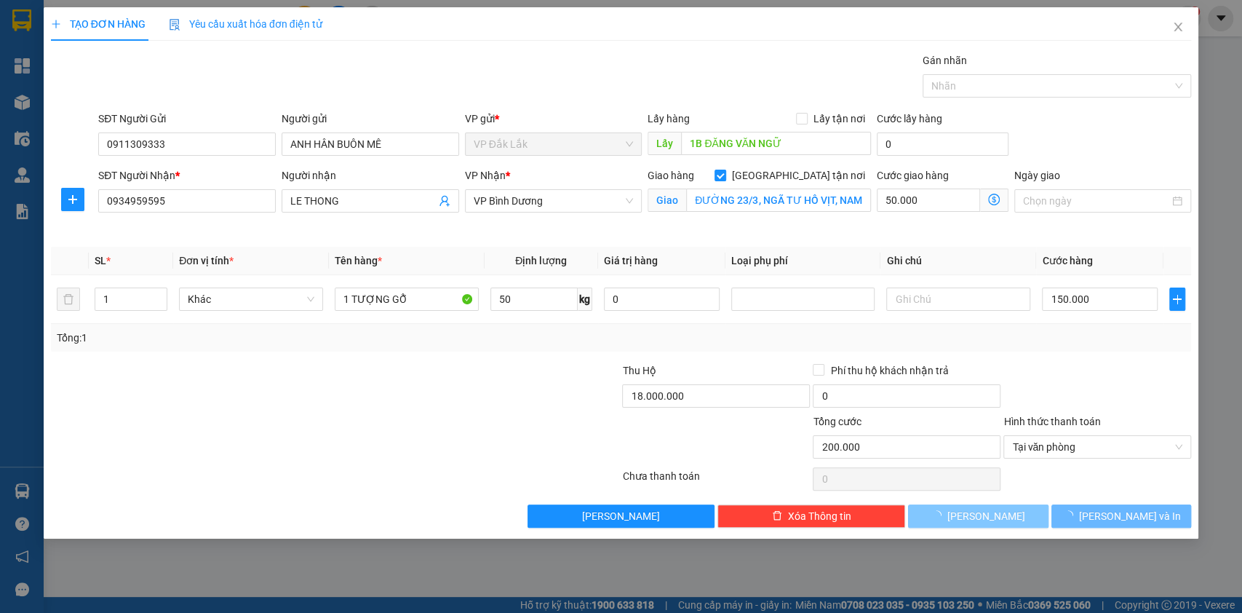
type input "0"
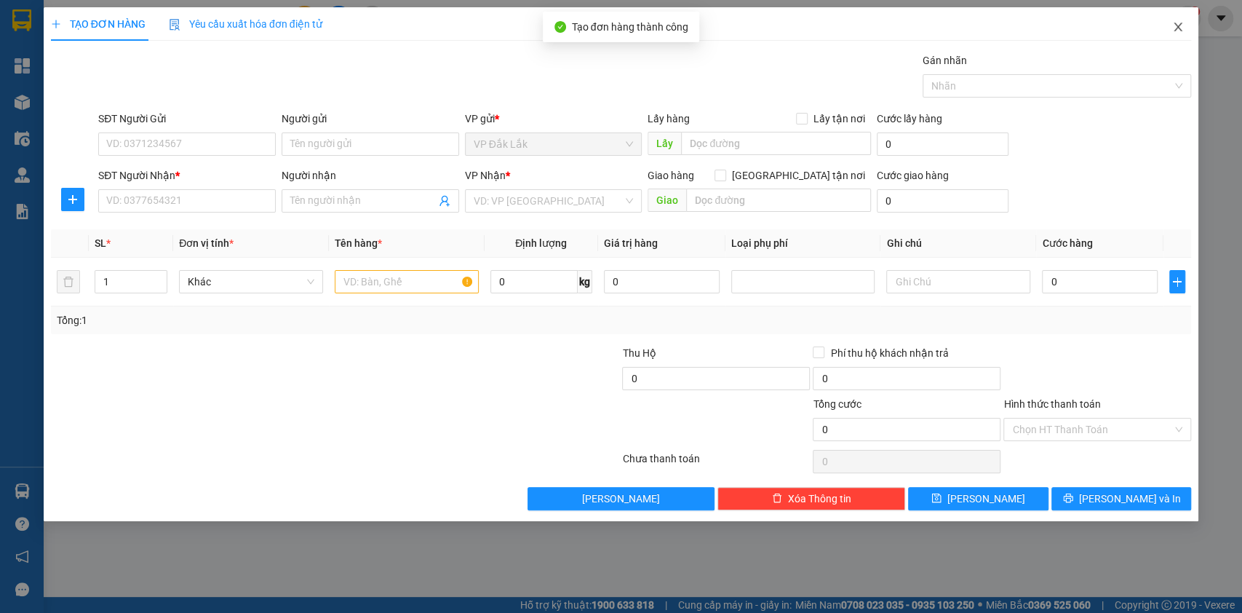
click at [1184, 32] on span "Close" at bounding box center [1177, 27] width 41 height 41
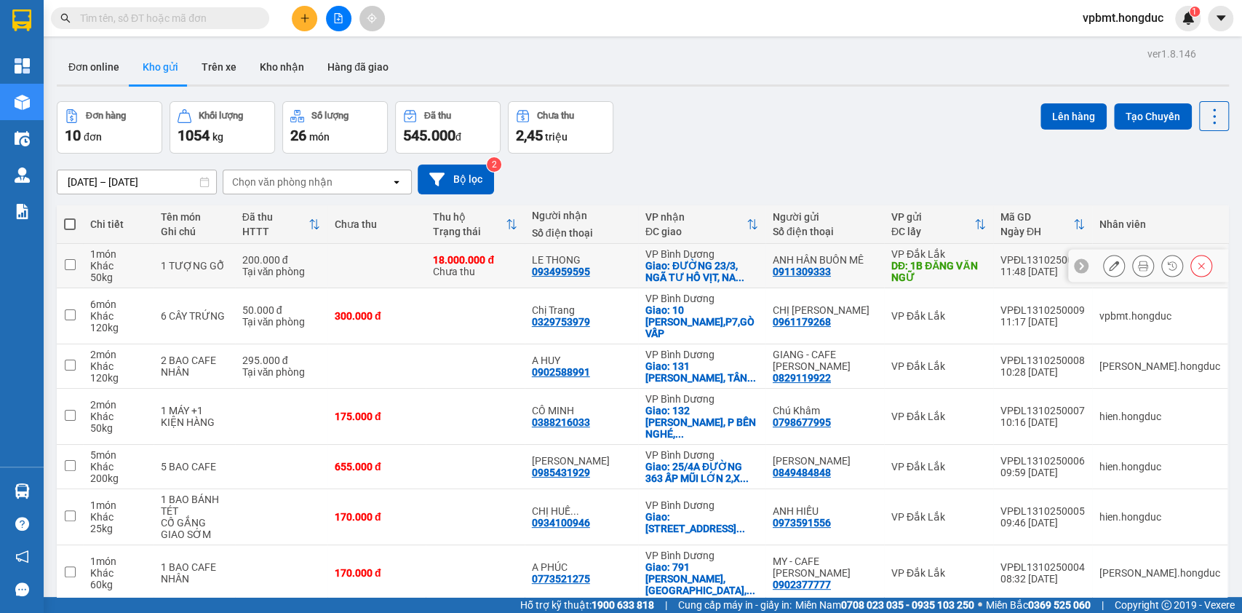
click at [1138, 266] on icon at bounding box center [1143, 265] width 10 height 10
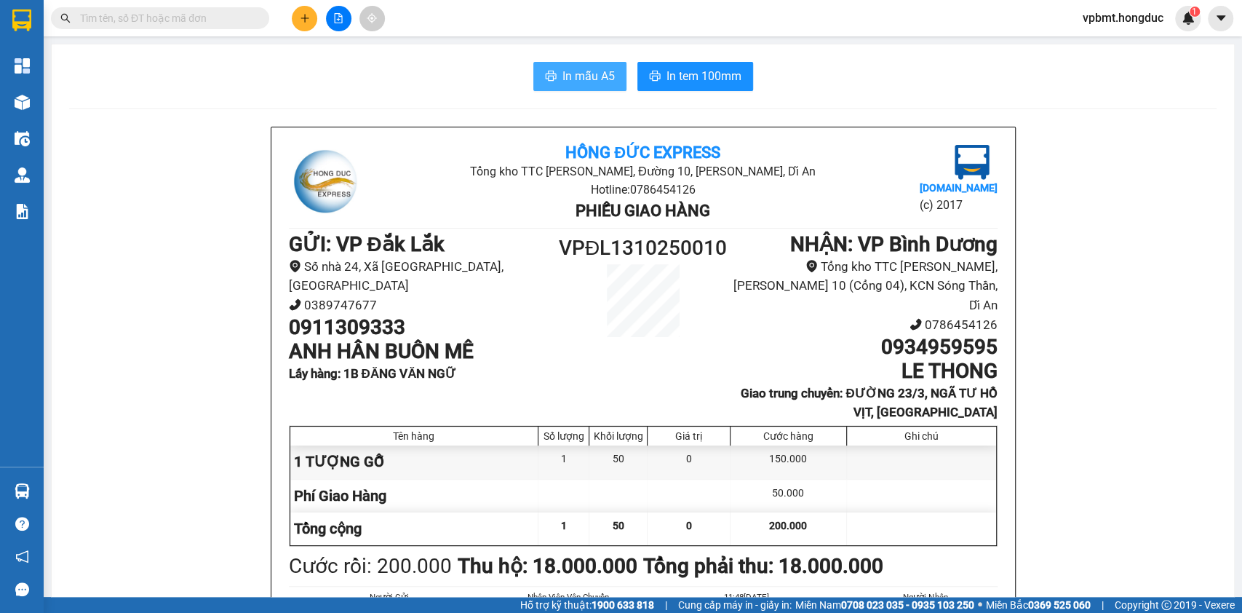
click at [591, 76] on span "In mẫu A5" at bounding box center [588, 76] width 52 height 18
click at [512, 249] on h1 "GỬI : VP Đắk Lắk" at bounding box center [422, 244] width 266 height 25
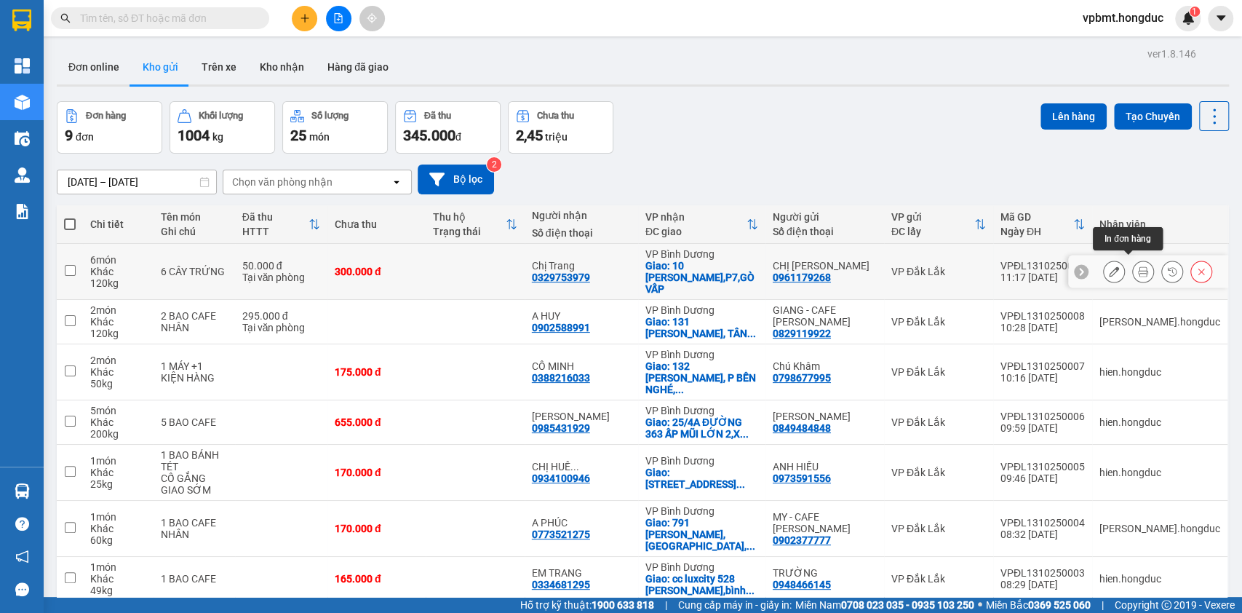
click at [1138, 266] on icon at bounding box center [1143, 271] width 10 height 10
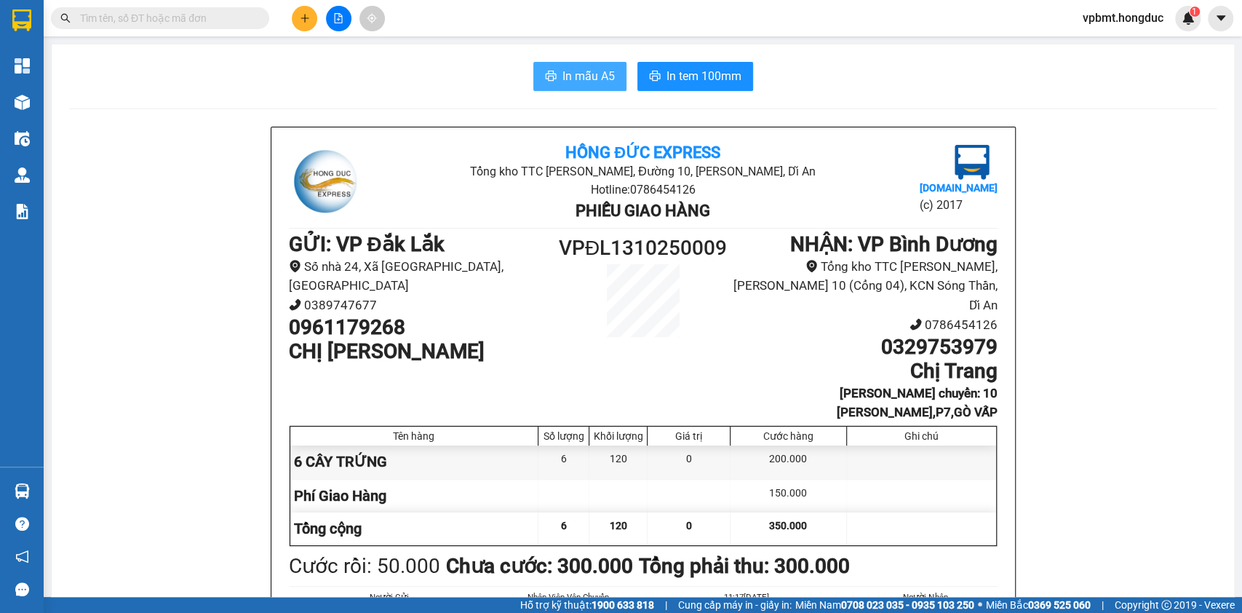
click at [577, 79] on span "In mẫu A5" at bounding box center [588, 76] width 52 height 18
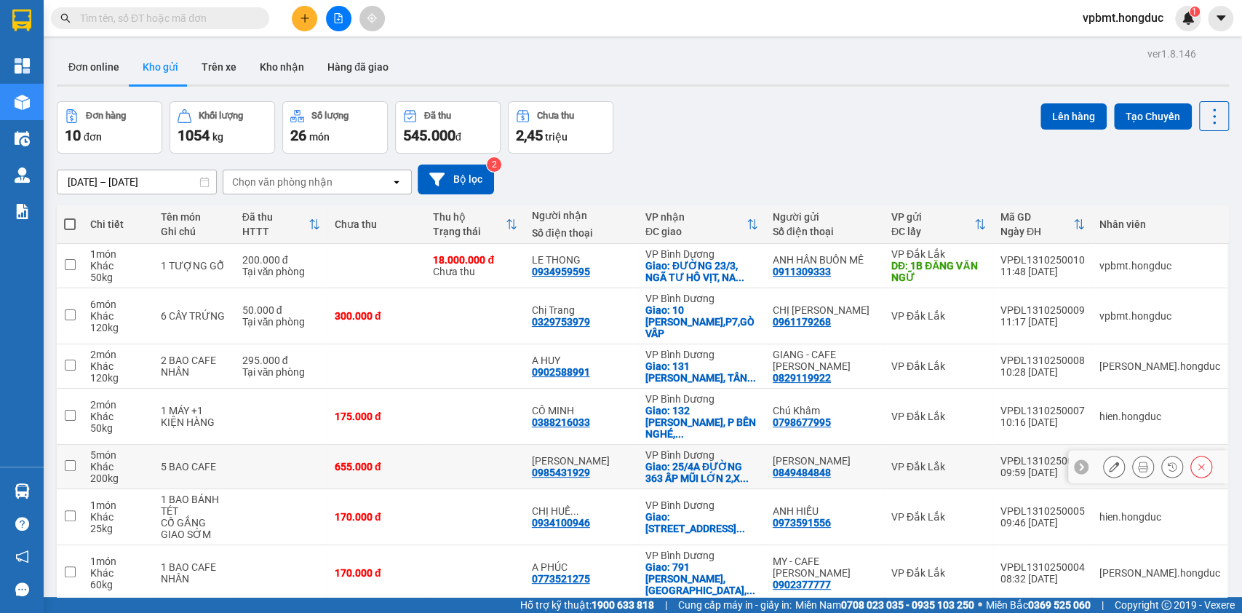
scroll to position [149, 0]
